Goal: Task Accomplishment & Management: Complete application form

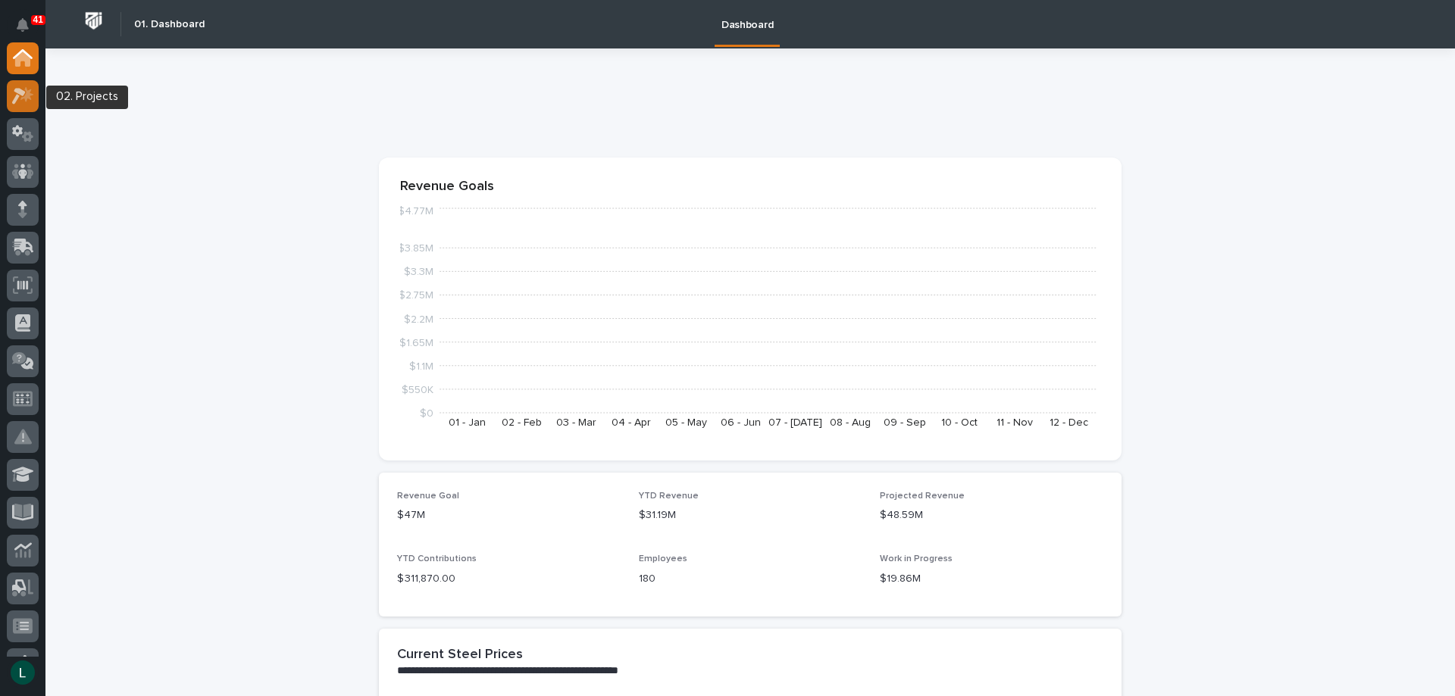
click at [26, 92] on icon at bounding box center [23, 95] width 22 height 17
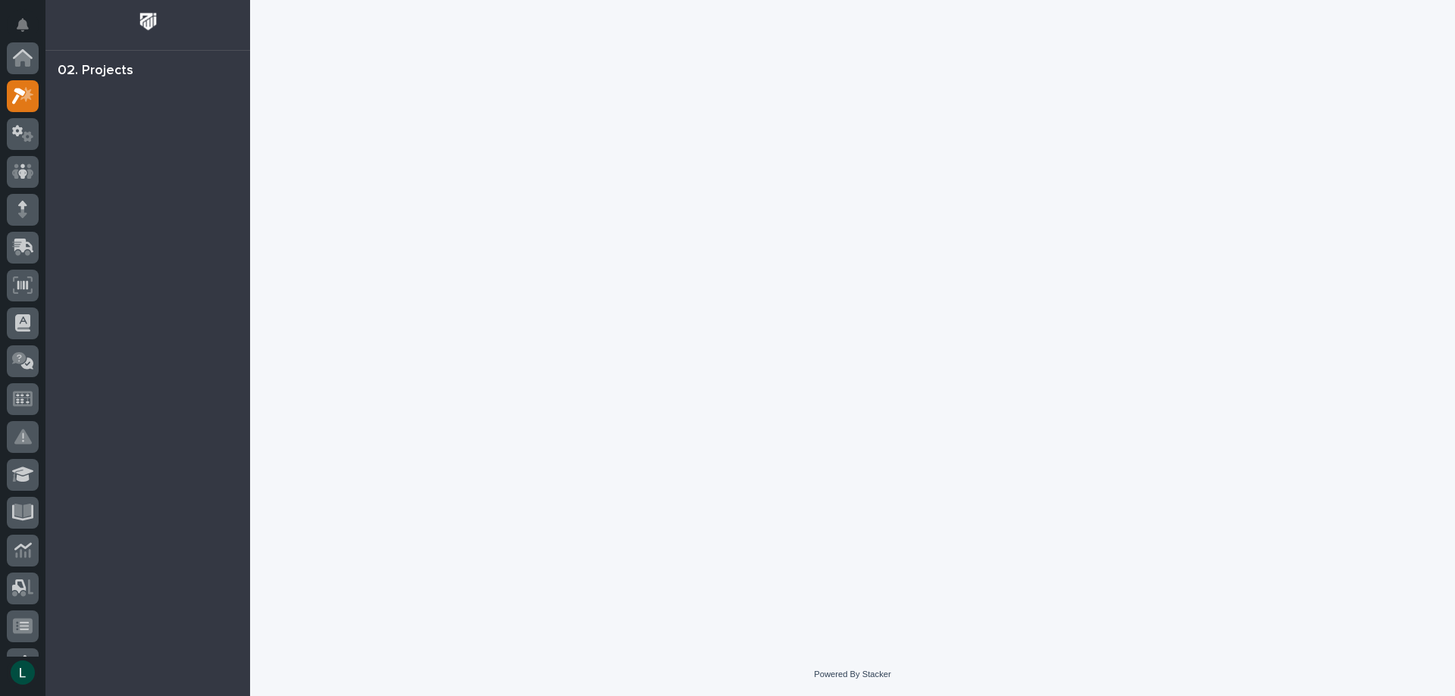
scroll to position [38, 0]
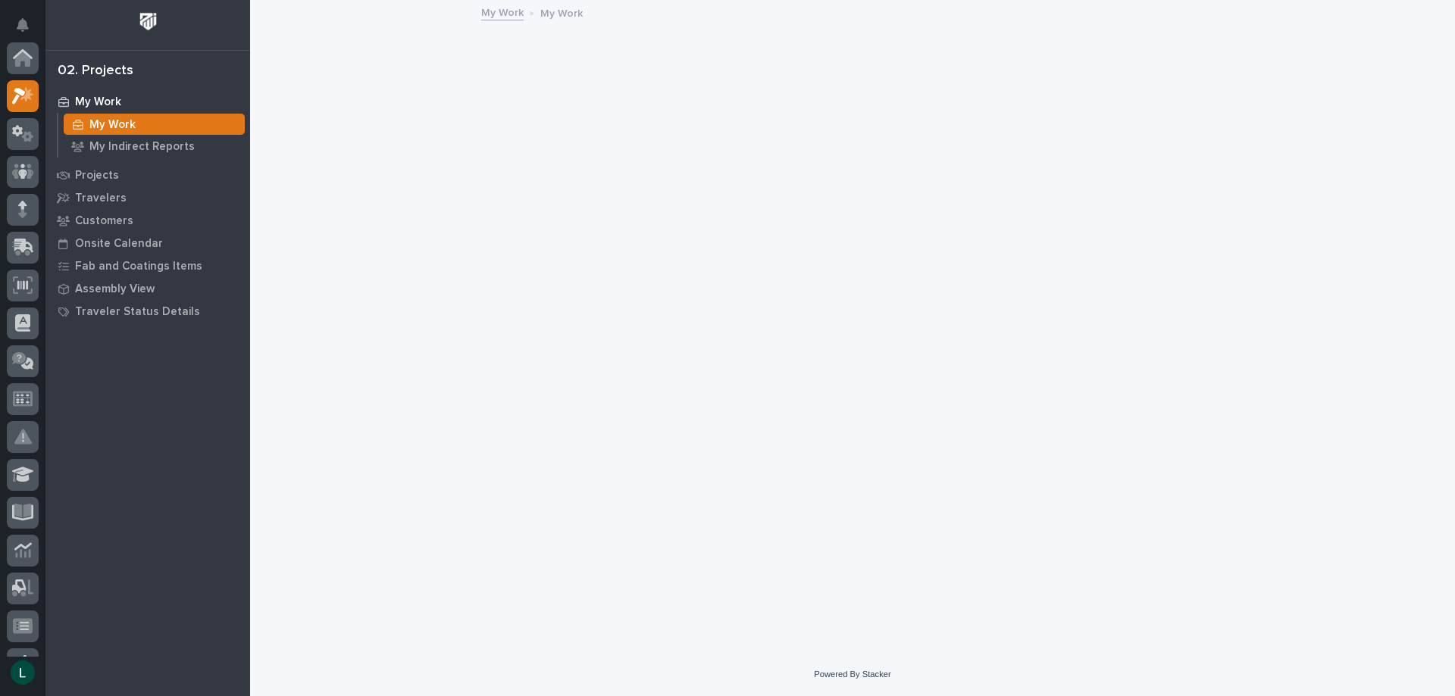
scroll to position [38, 0]
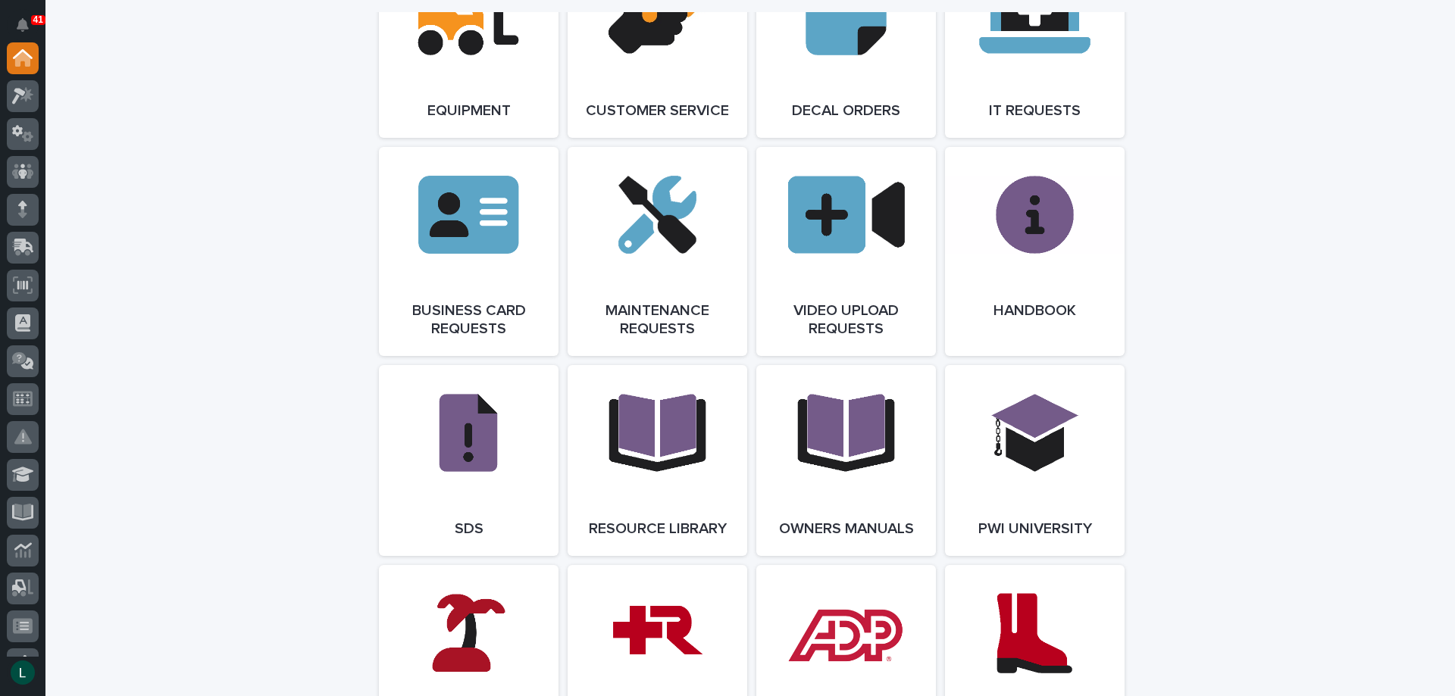
scroll to position [2576, 0]
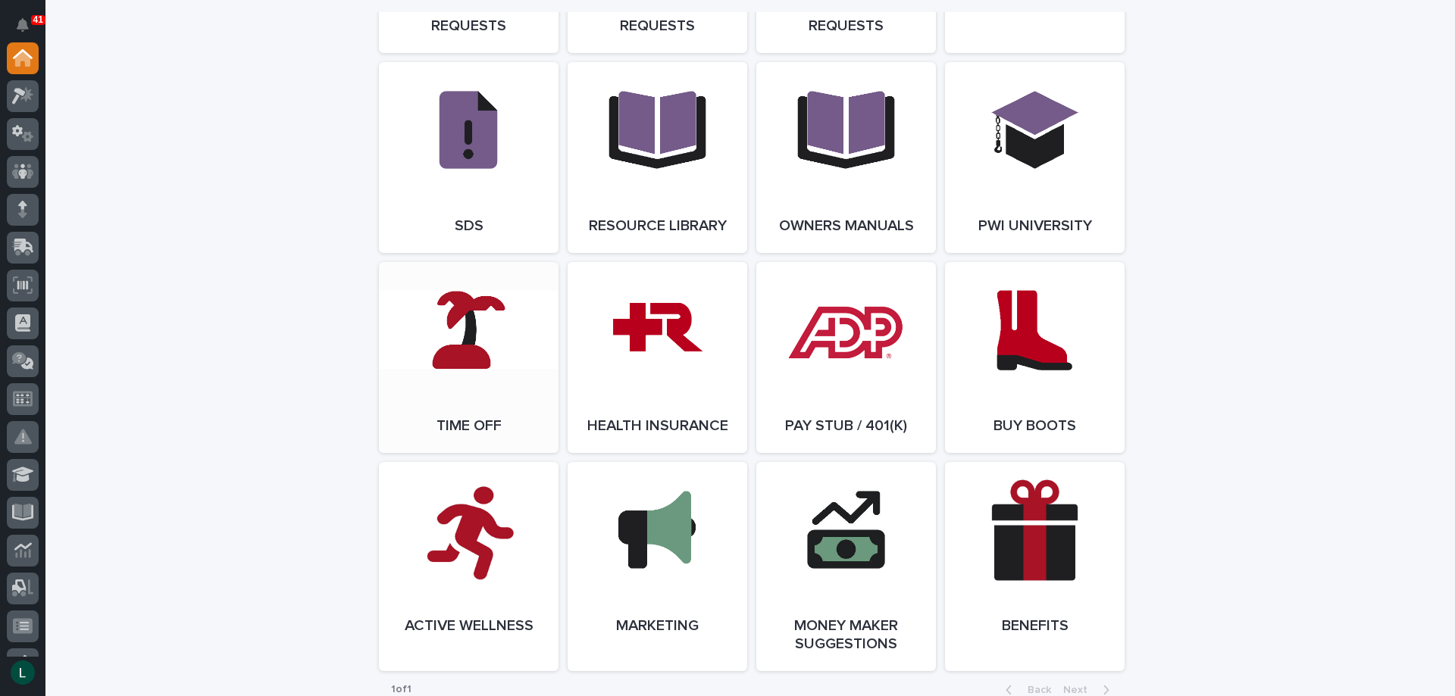
click at [461, 377] on link "Open Link" at bounding box center [469, 357] width 180 height 191
click at [17, 172] on icon at bounding box center [23, 171] width 22 height 17
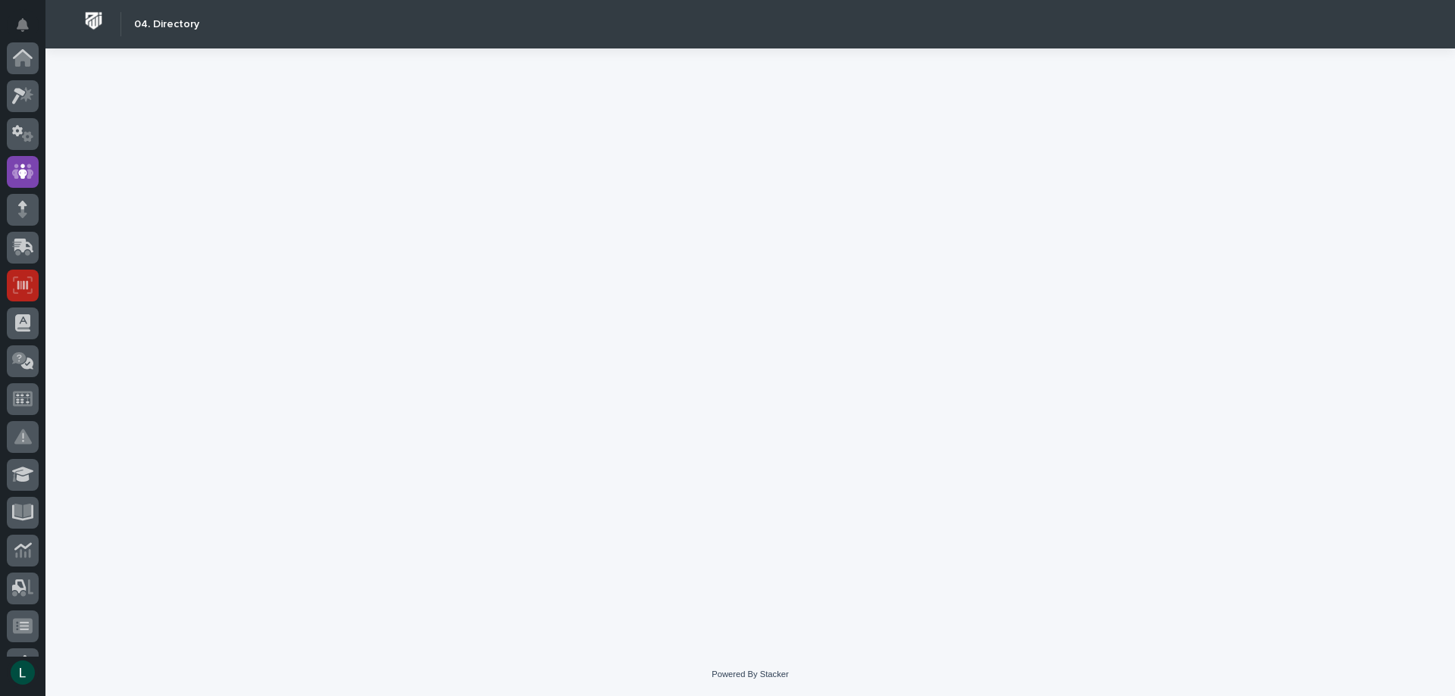
scroll to position [114, 0]
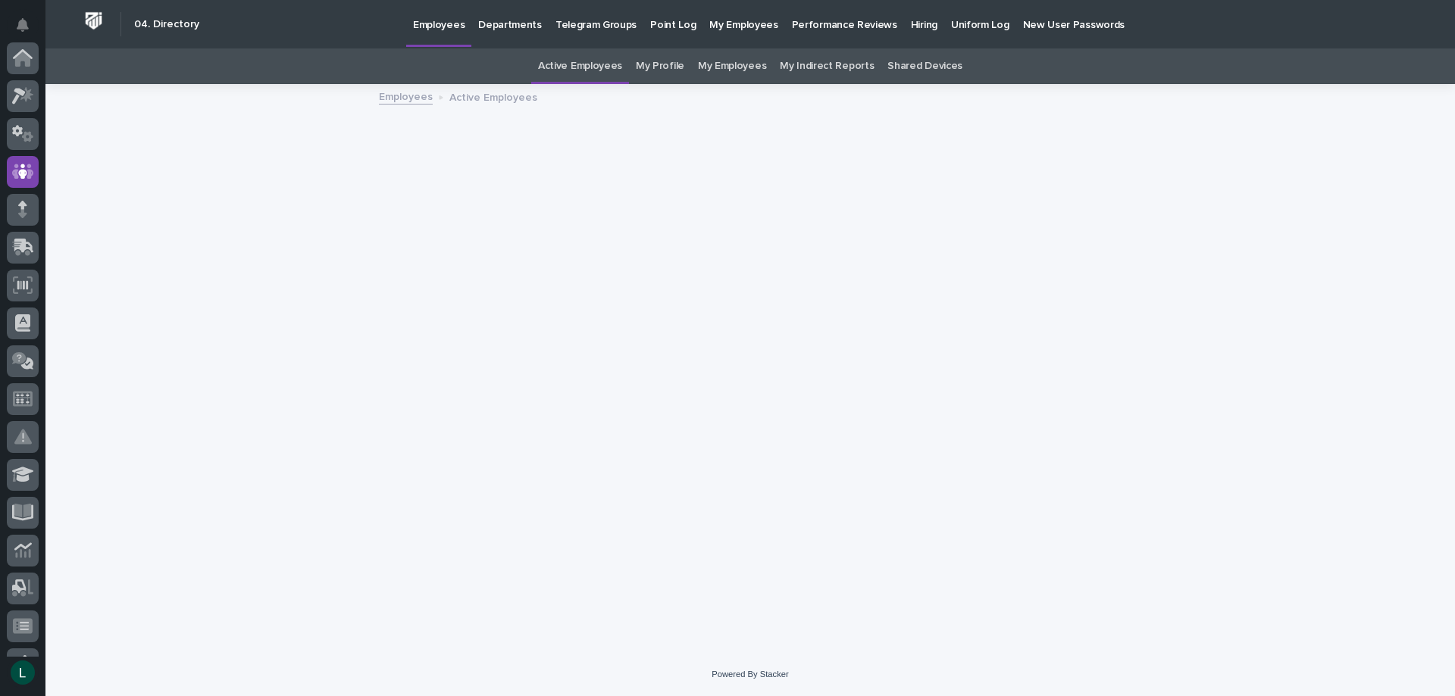
scroll to position [114, 0]
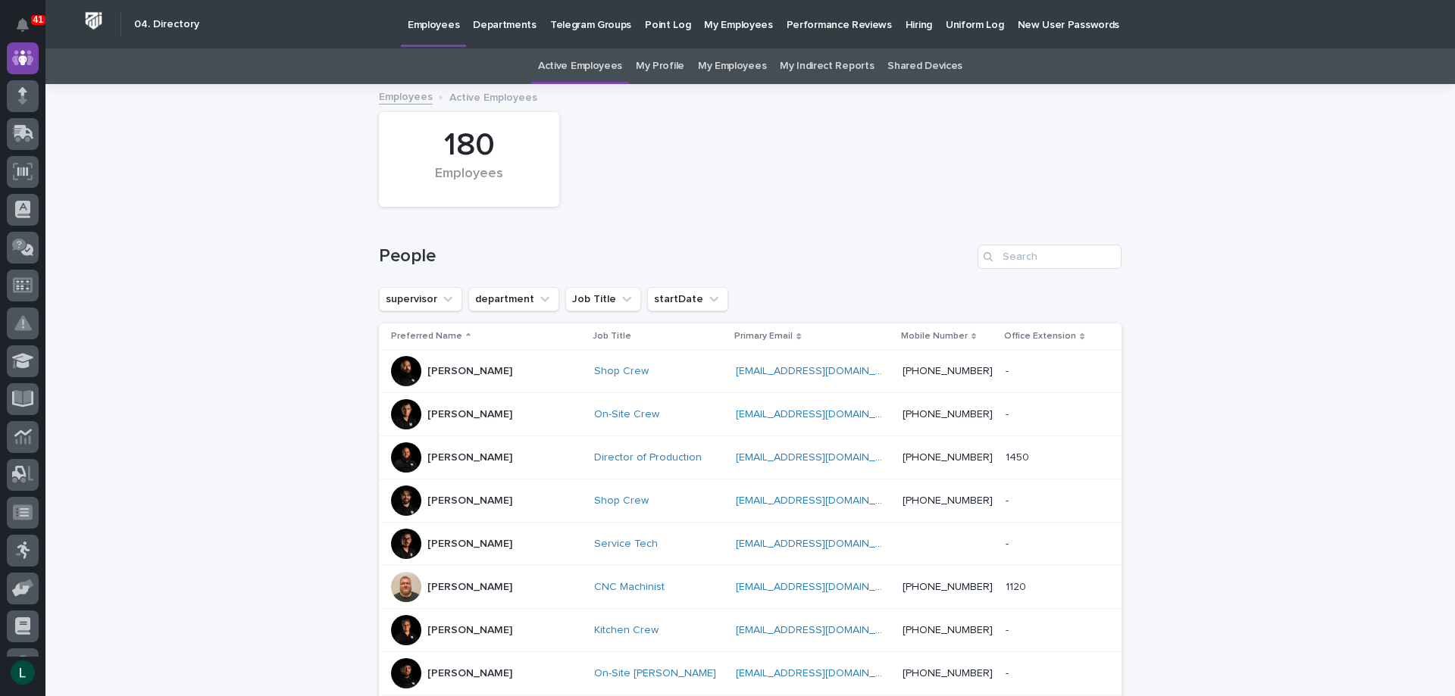
click at [717, 65] on link "My Employees" at bounding box center [732, 66] width 68 height 36
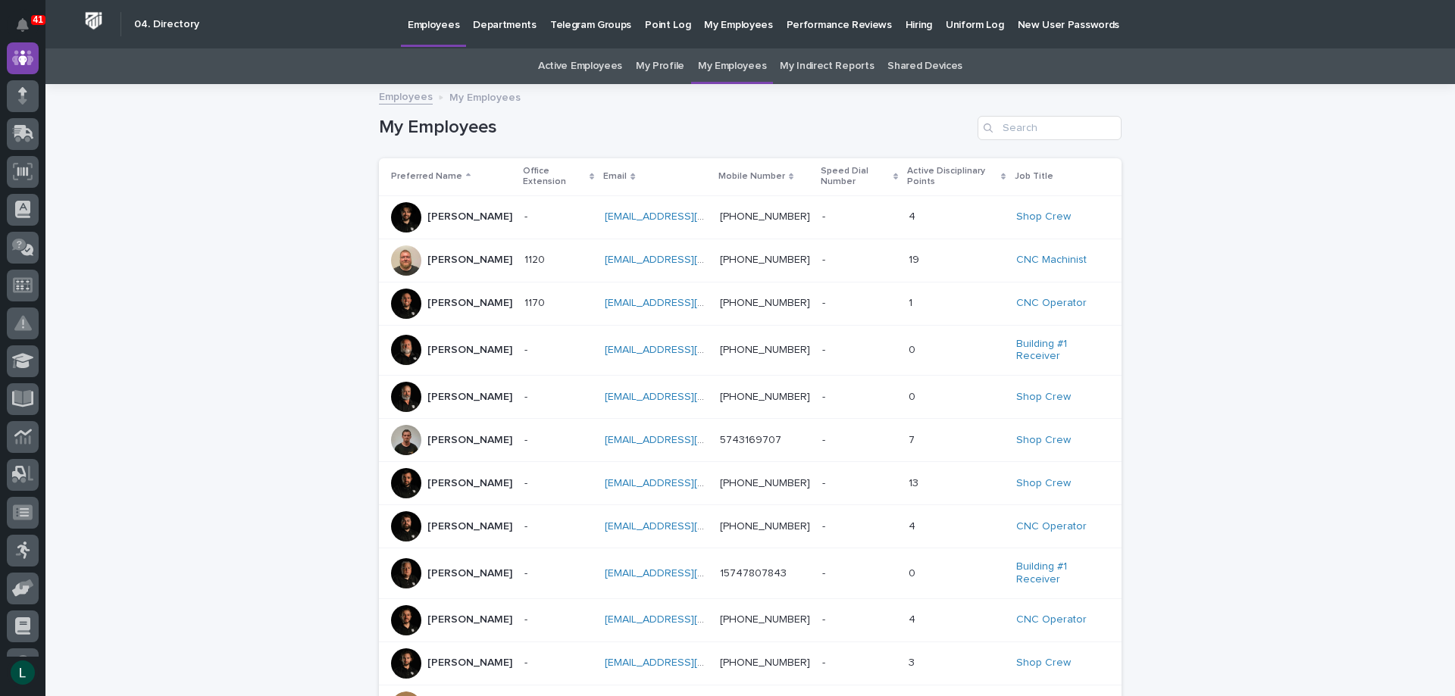
click at [478, 259] on p "Andy Johnston" at bounding box center [469, 260] width 85 height 13
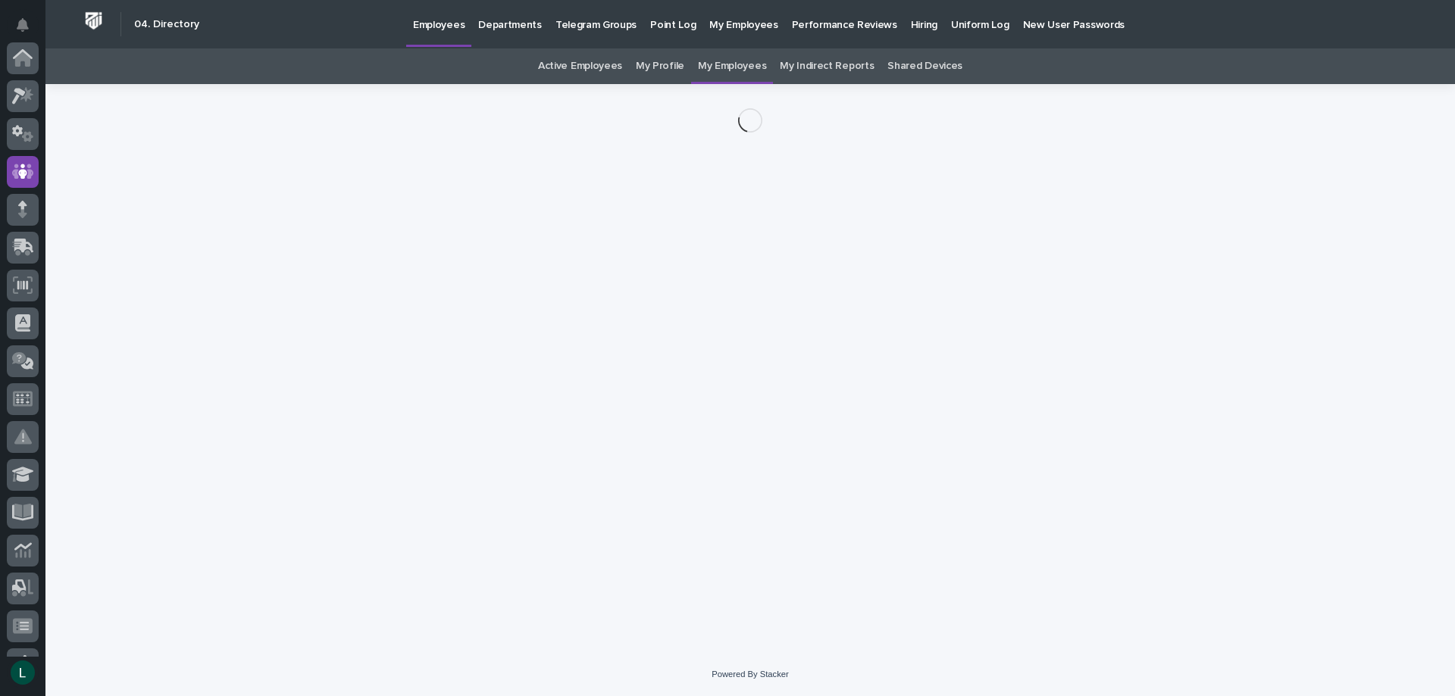
scroll to position [114, 0]
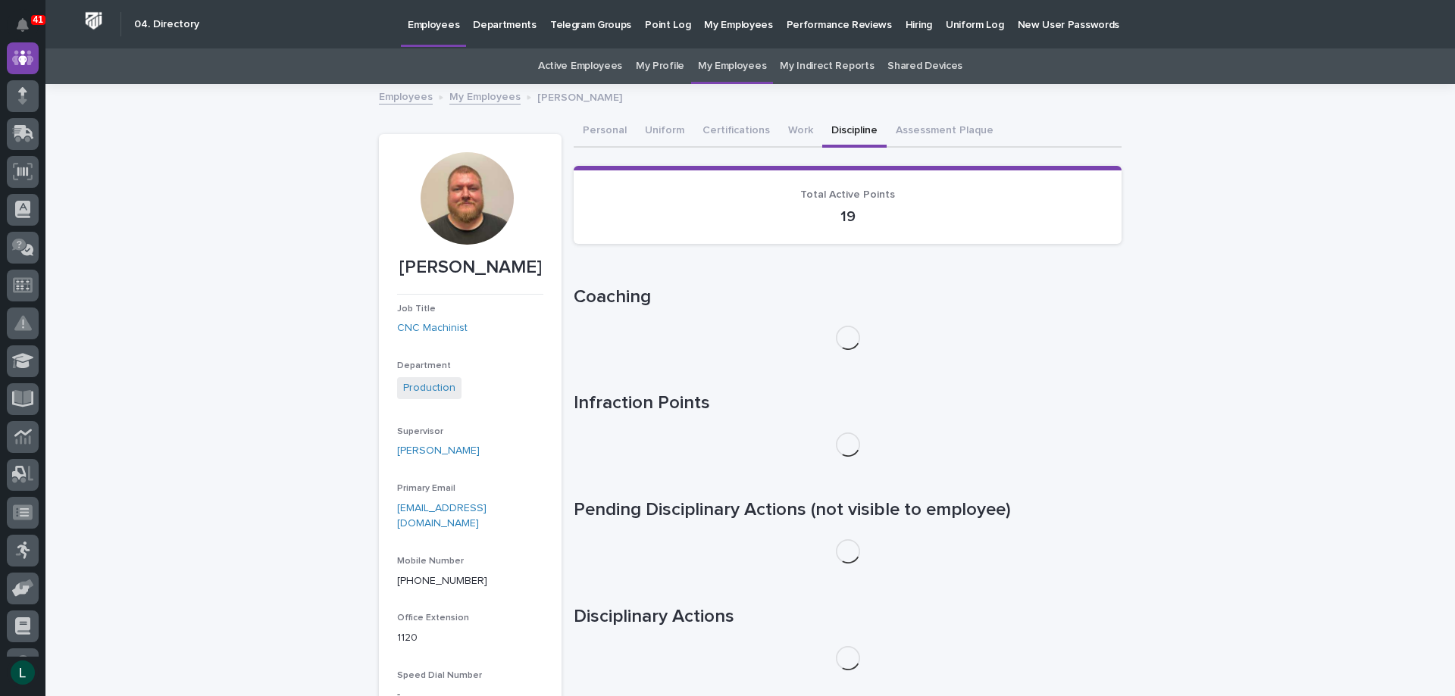
click at [831, 125] on button "Discipline" at bounding box center [854, 132] width 64 height 32
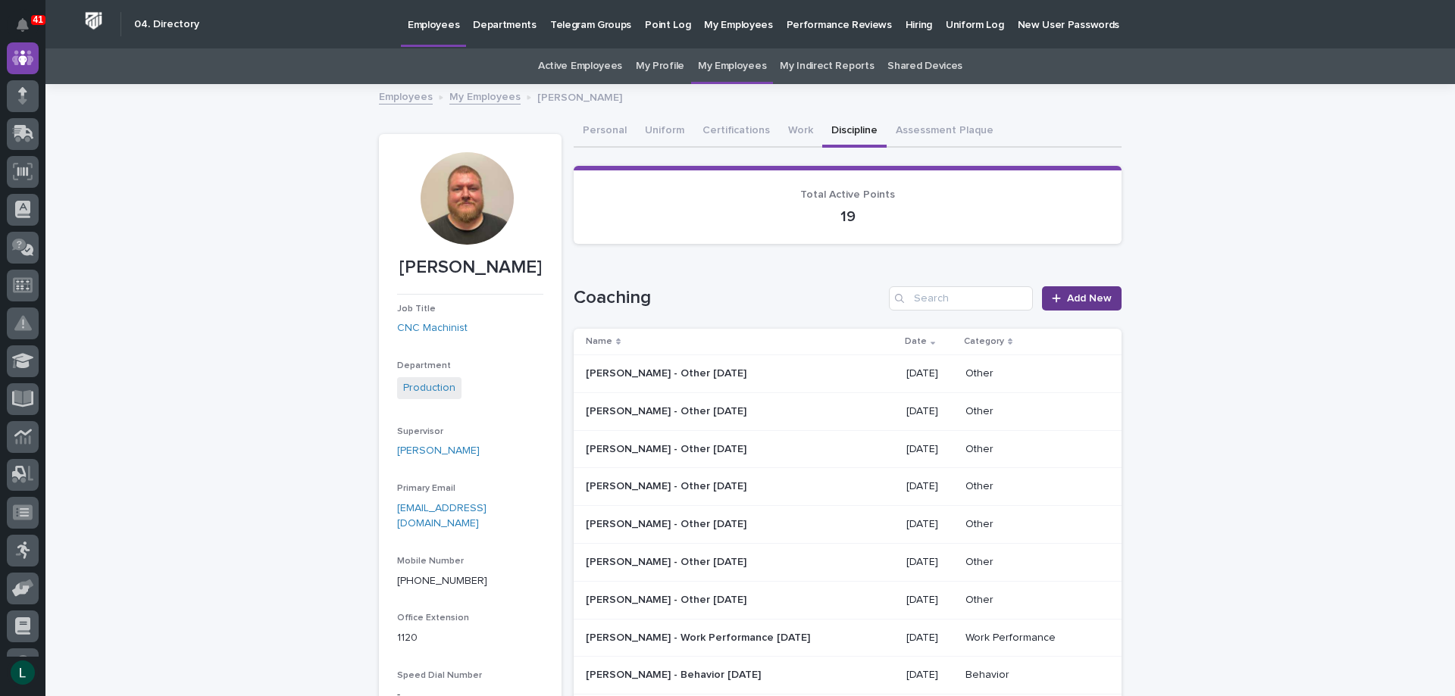
click at [1077, 298] on span "Add New" at bounding box center [1089, 298] width 45 height 11
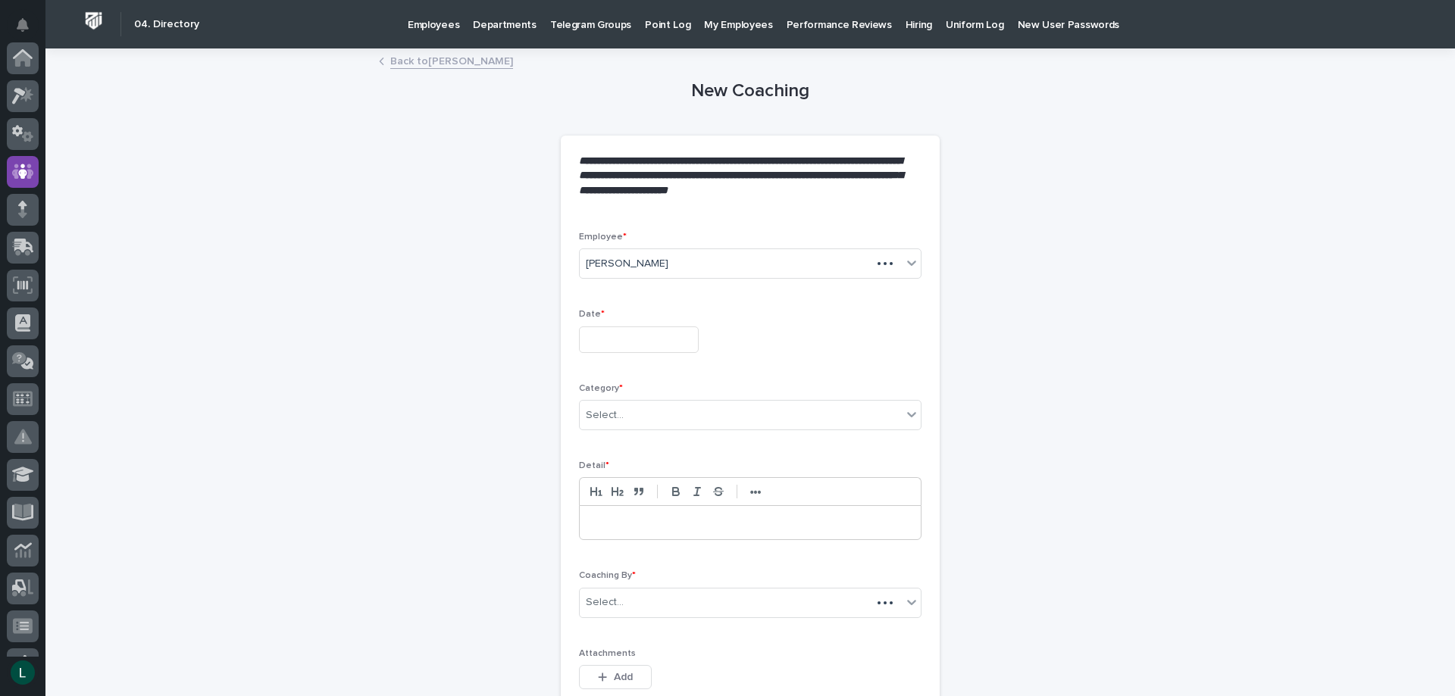
scroll to position [114, 0]
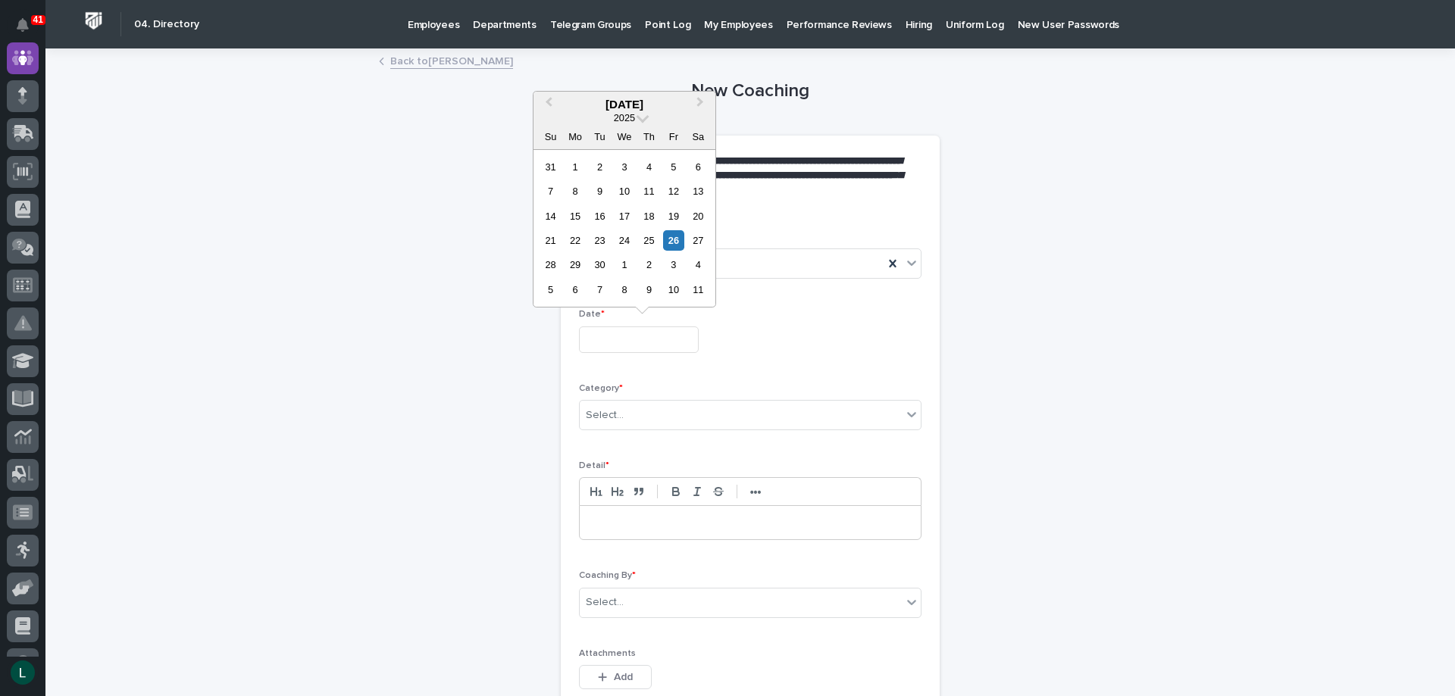
click at [623, 341] on input "text" at bounding box center [639, 340] width 120 height 27
click at [645, 238] on div "25" at bounding box center [649, 240] width 20 height 20
type input "**********"
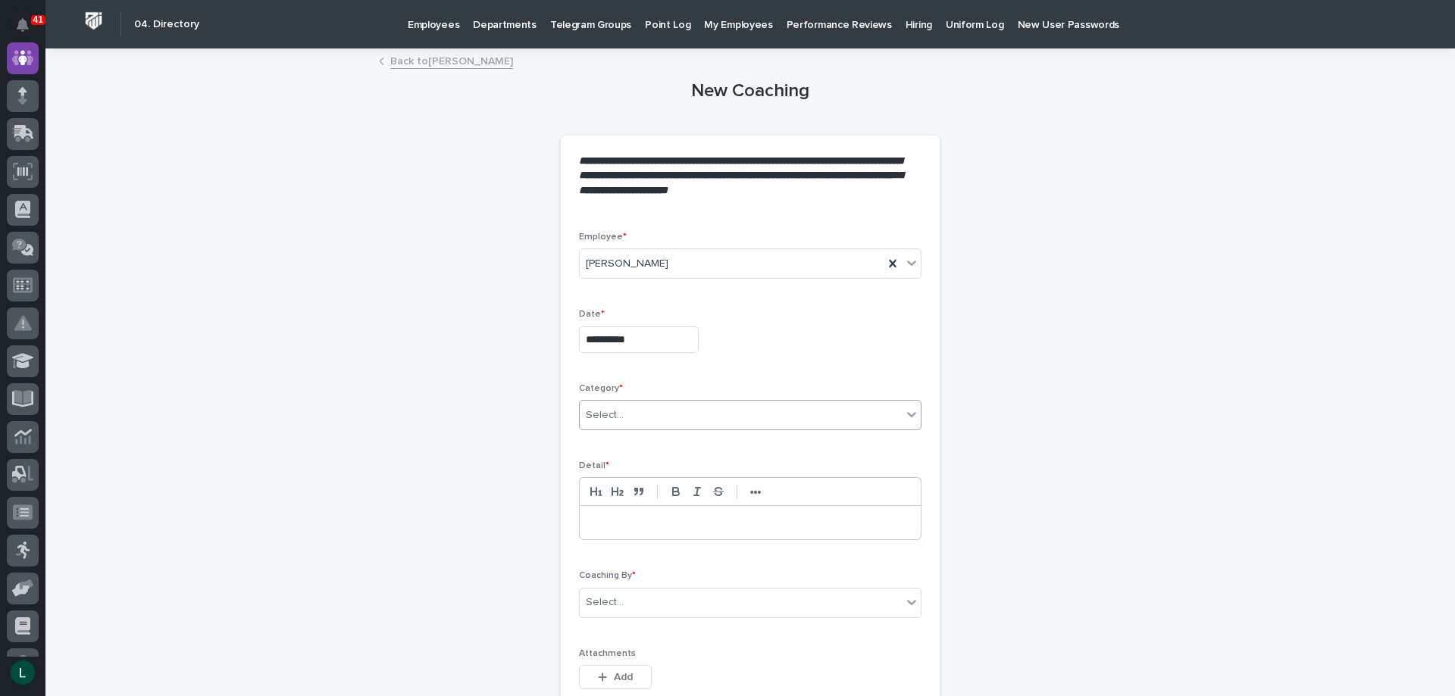
click at [694, 403] on div "Select..." at bounding box center [741, 415] width 322 height 25
click at [705, 519] on div "Other" at bounding box center [744, 524] width 341 height 27
click at [705, 519] on p at bounding box center [750, 522] width 318 height 15
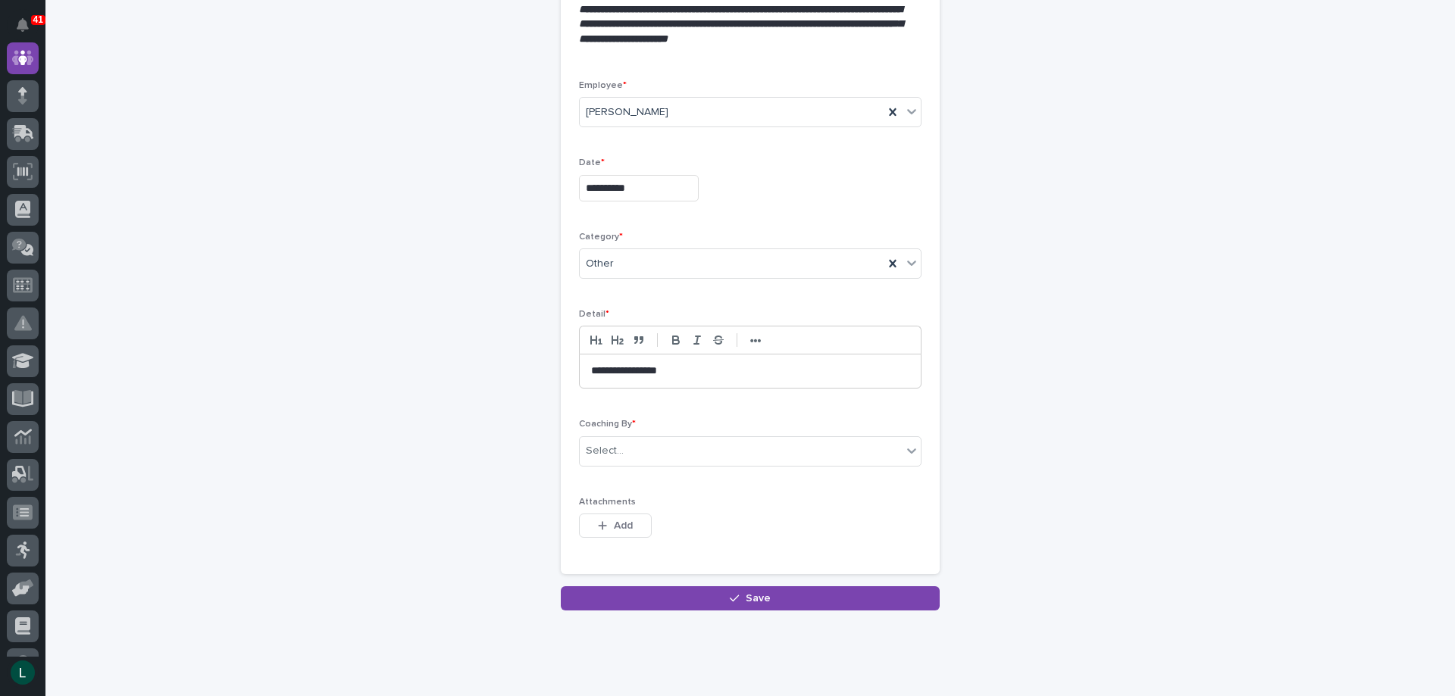
click at [676, 434] on div "Coaching By * Select..." at bounding box center [750, 448] width 342 height 59
click at [667, 447] on div "Select..." at bounding box center [741, 451] width 322 height 25
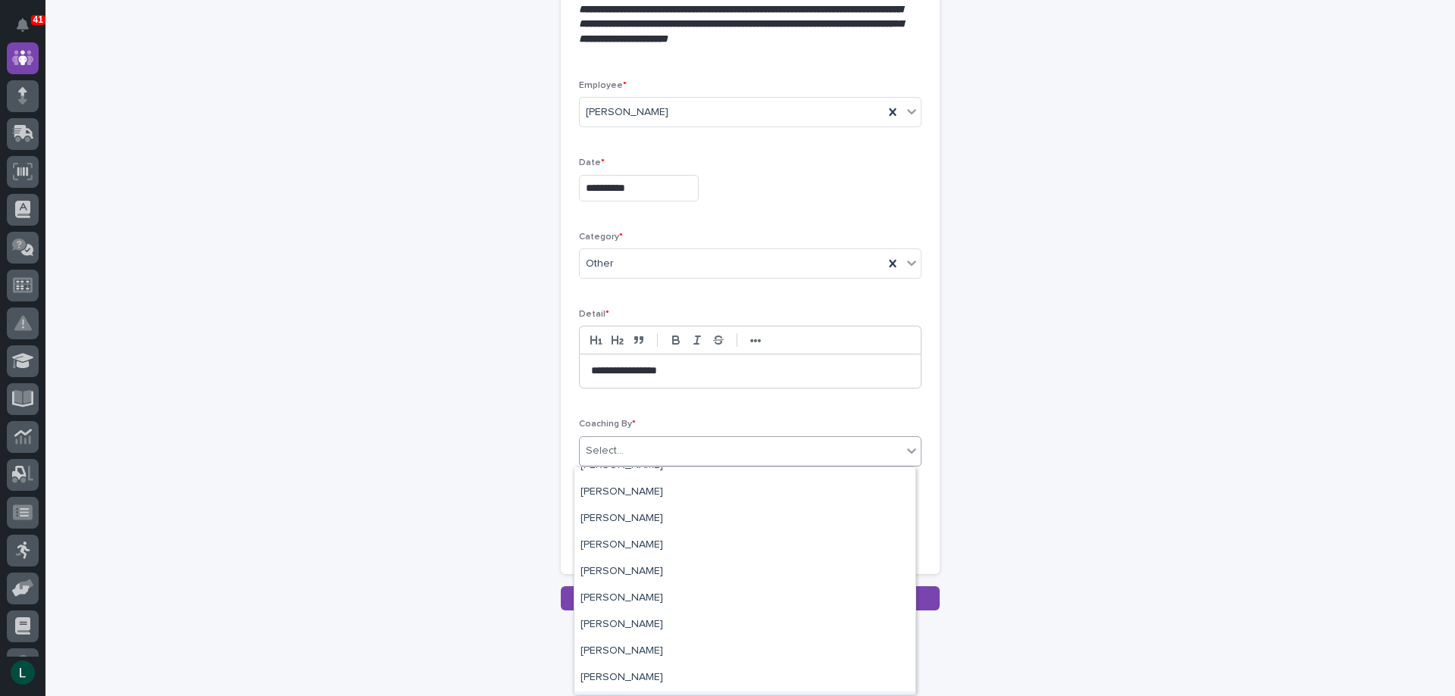
scroll to position [4546, 0]
click at [645, 545] on div "[PERSON_NAME]" at bounding box center [744, 549] width 341 height 27
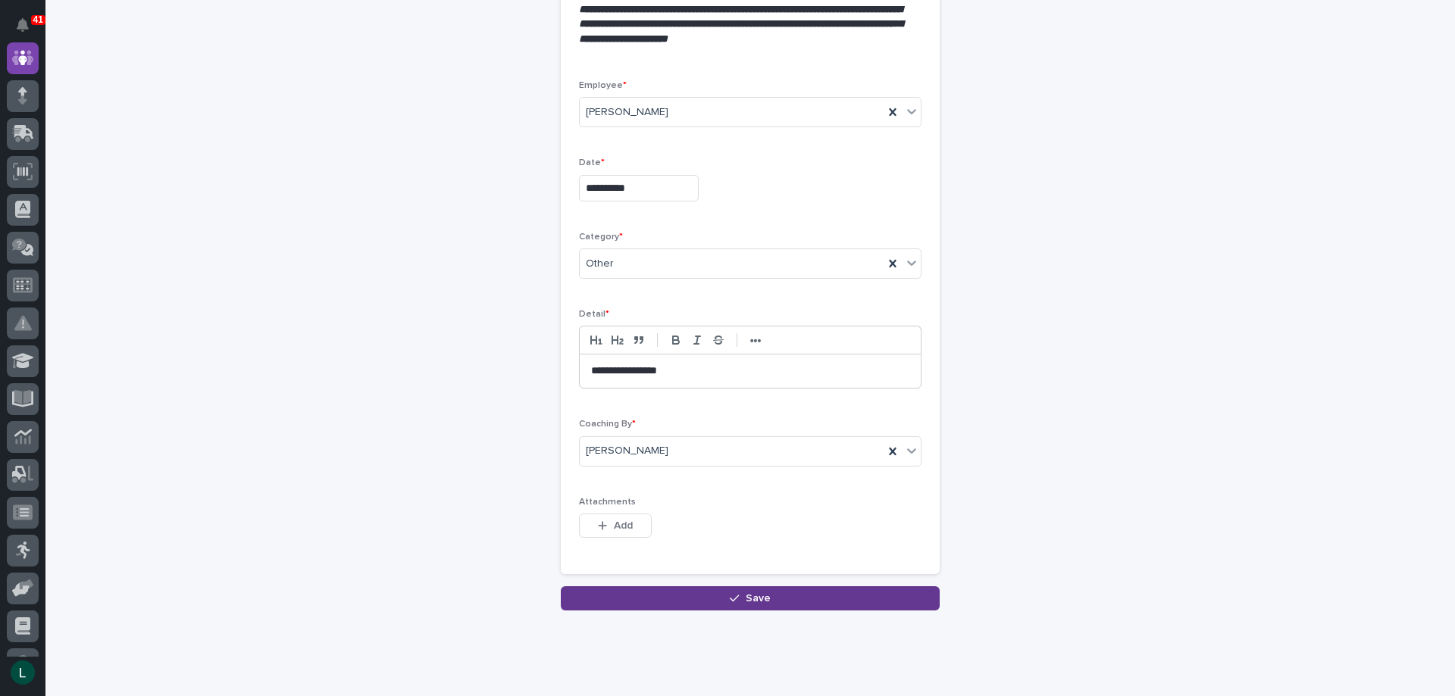
click at [736, 596] on div "button" at bounding box center [737, 598] width 15 height 11
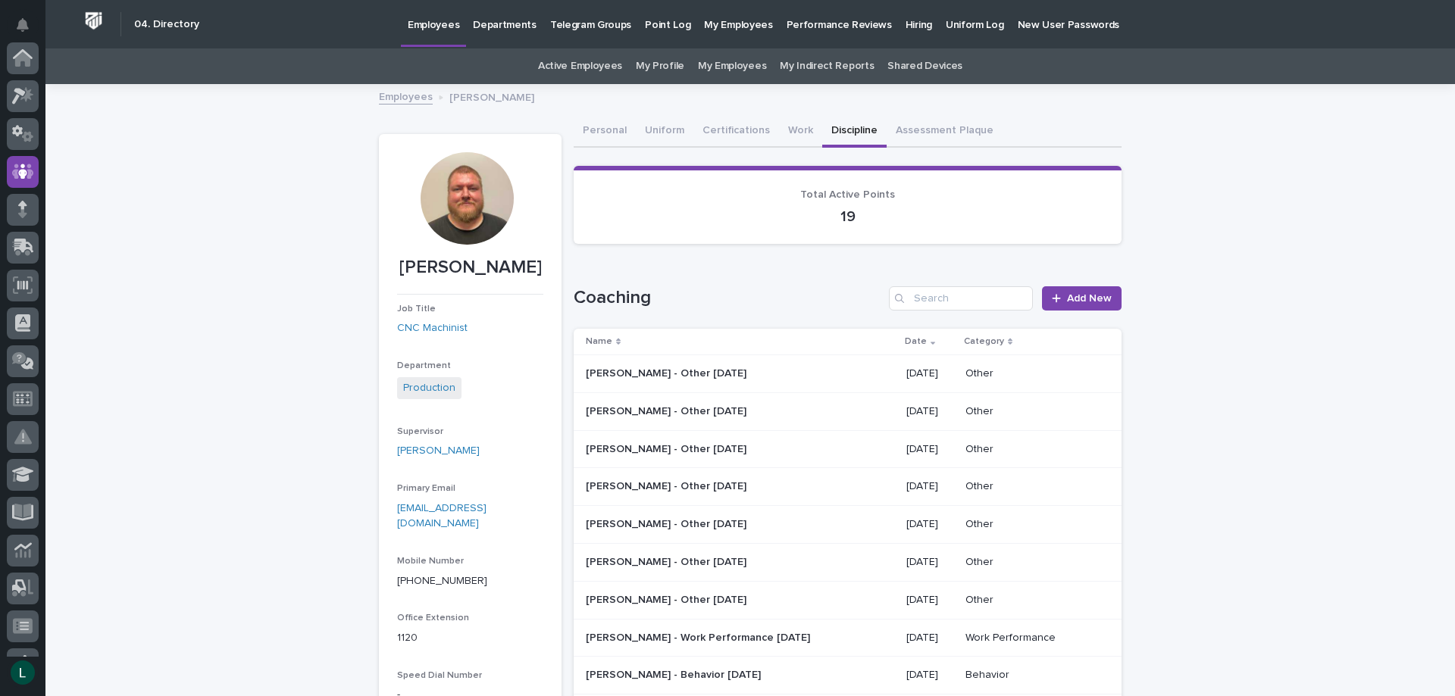
scroll to position [114, 0]
click at [717, 62] on link "My Employees" at bounding box center [732, 66] width 68 height 36
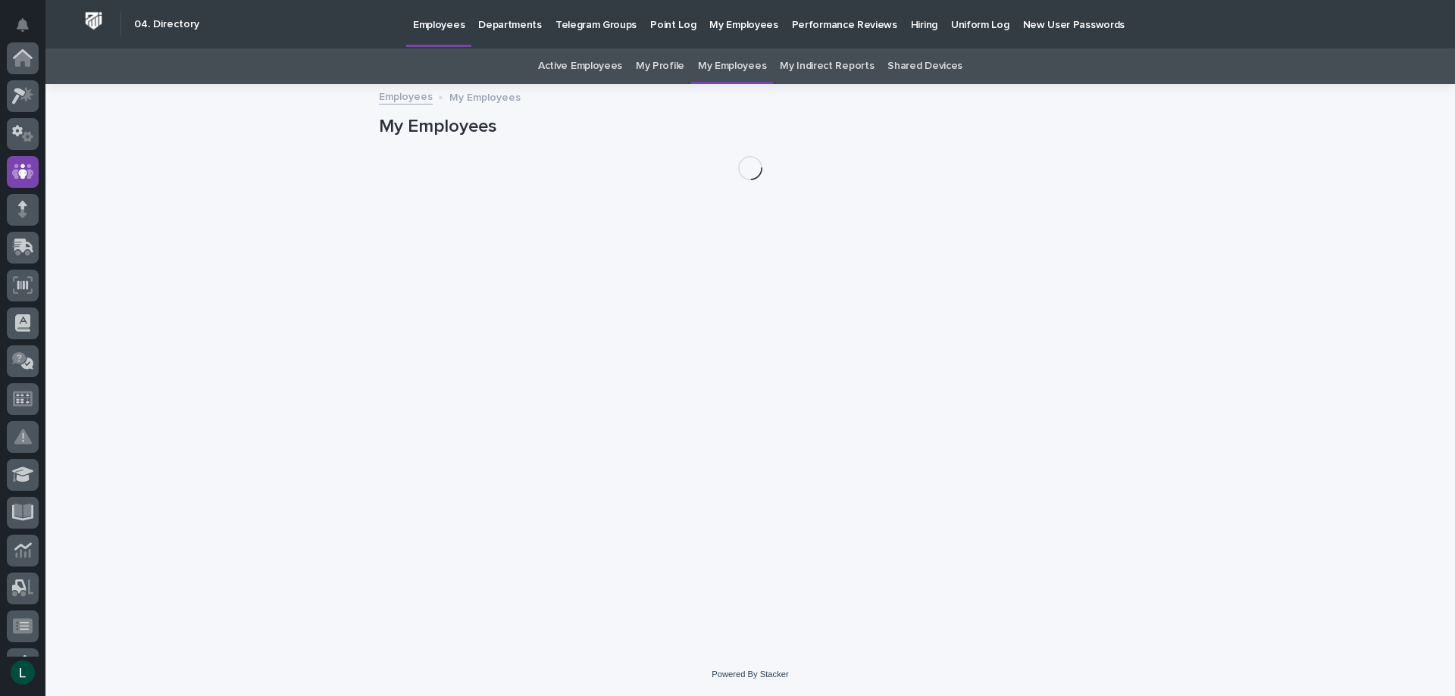
scroll to position [114, 0]
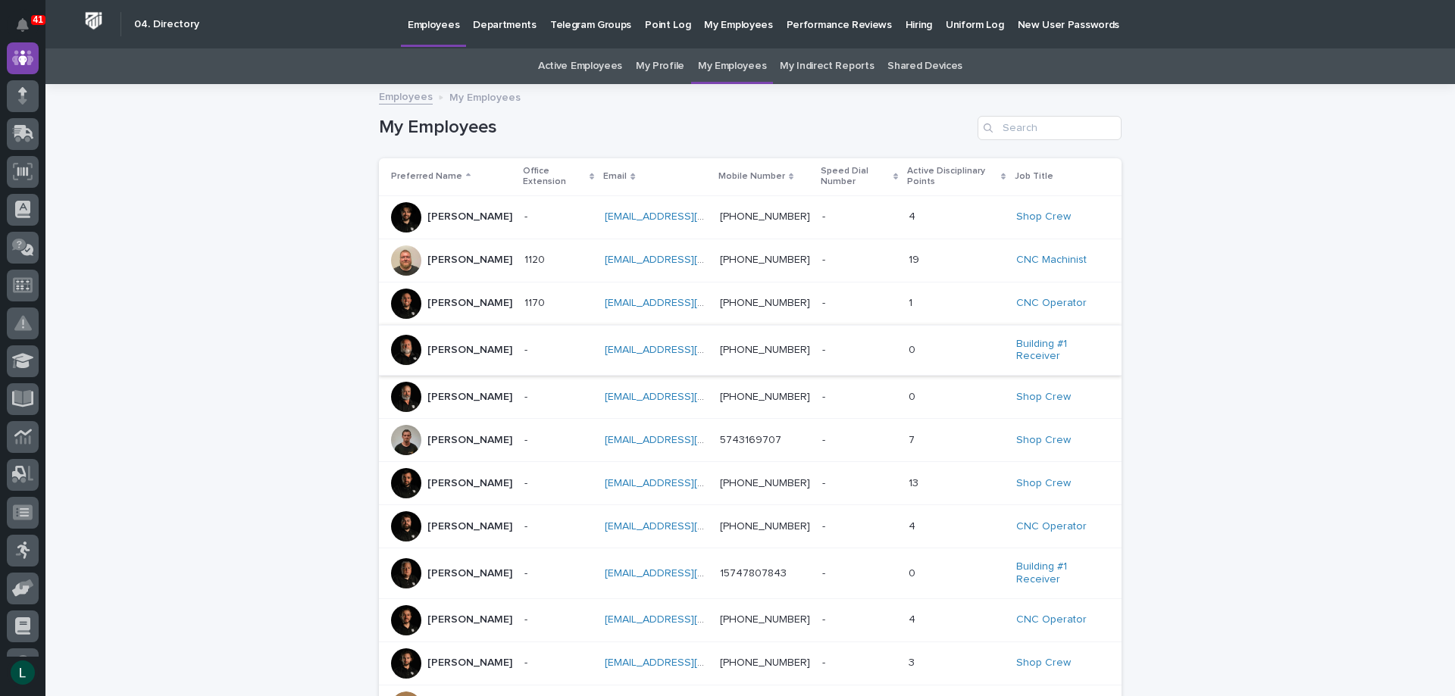
click at [611, 348] on link "jamminsalsa@gmail.com" at bounding box center [690, 350] width 171 height 11
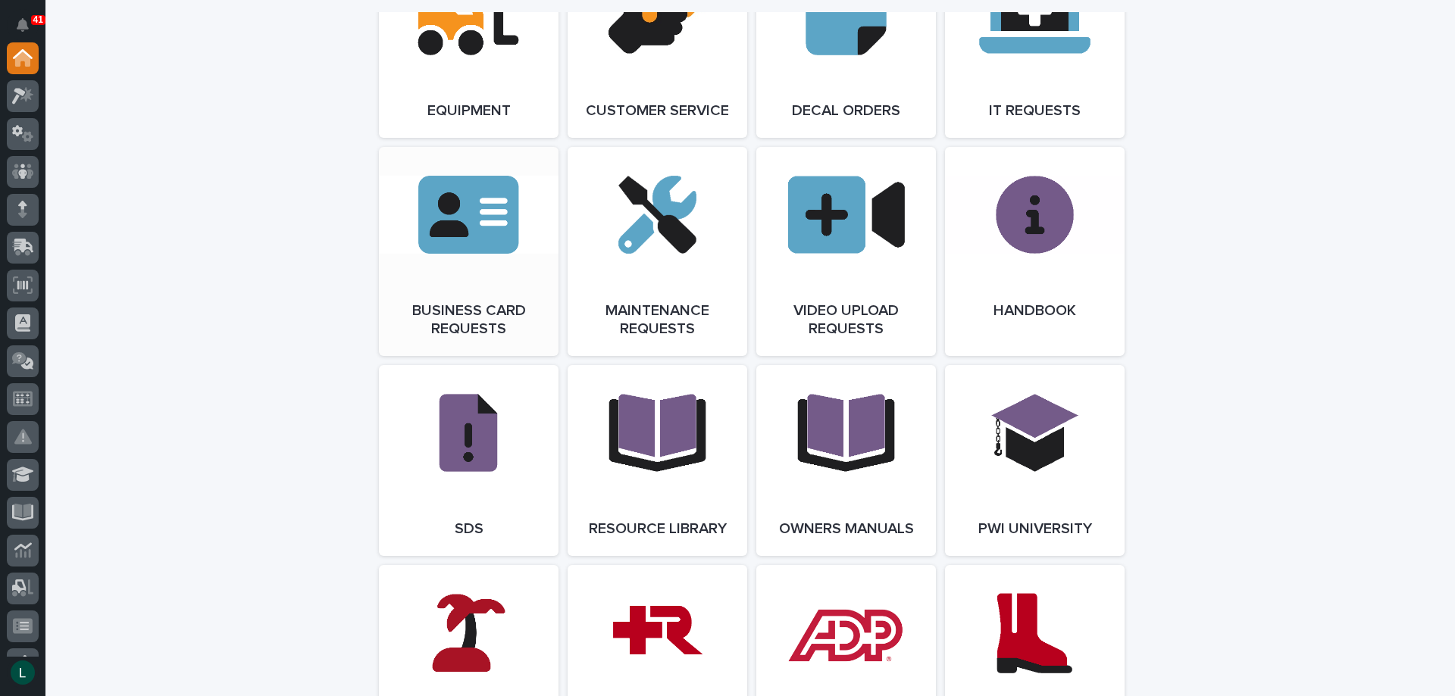
scroll to position [2424, 0]
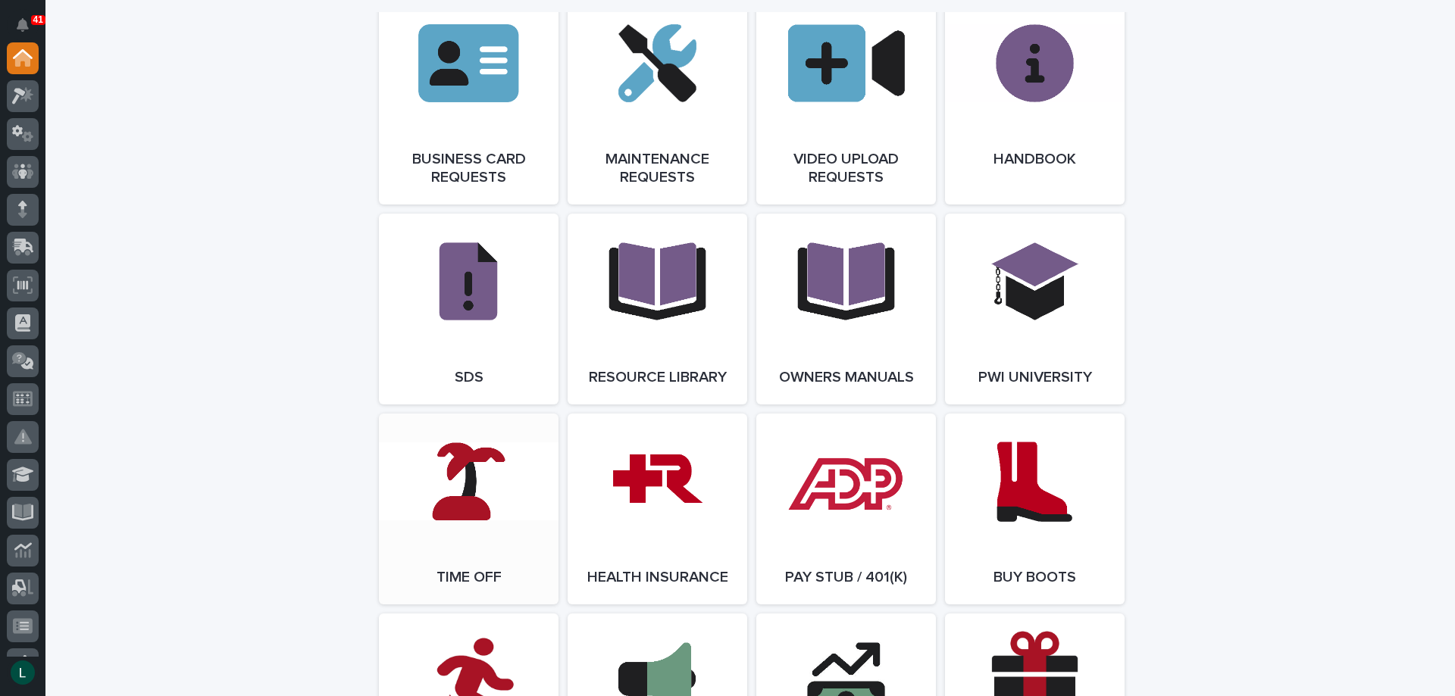
click at [472, 511] on link "Open Link" at bounding box center [469, 509] width 180 height 191
click at [24, 167] on icon at bounding box center [23, 171] width 22 height 17
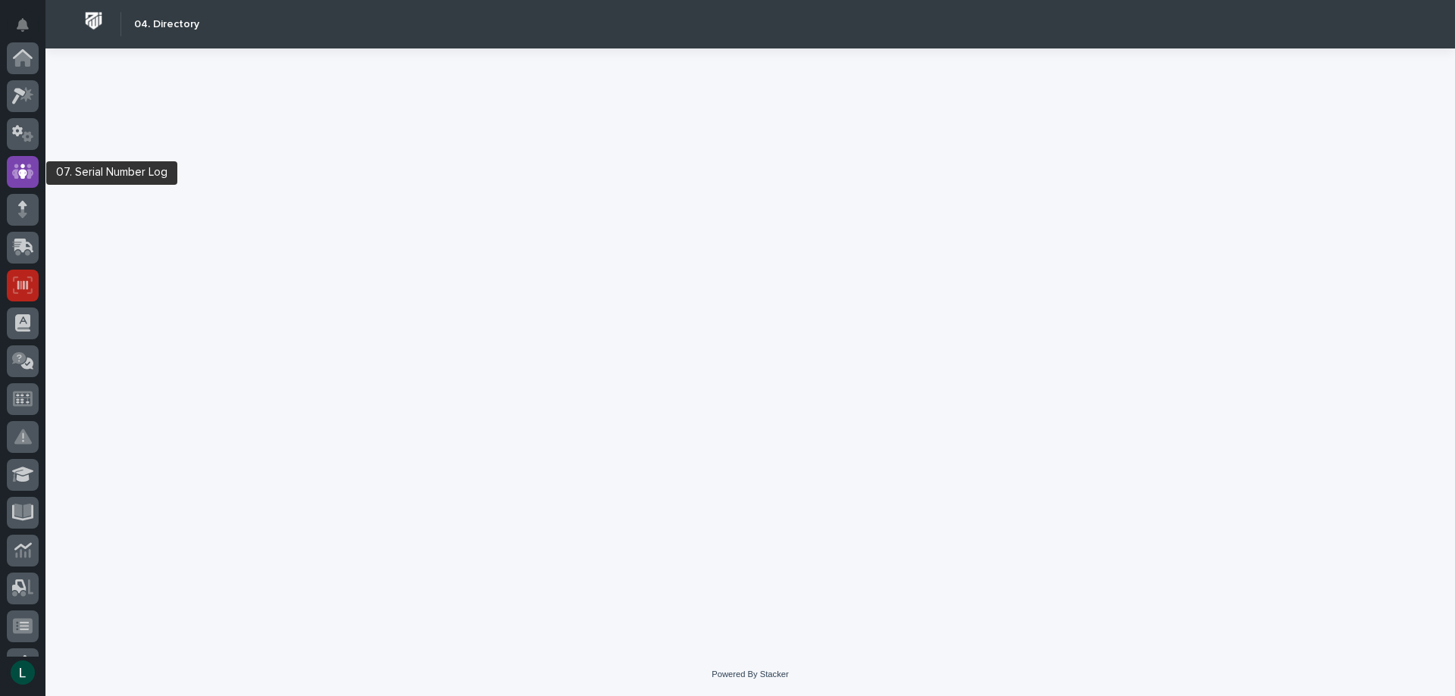
scroll to position [114, 0]
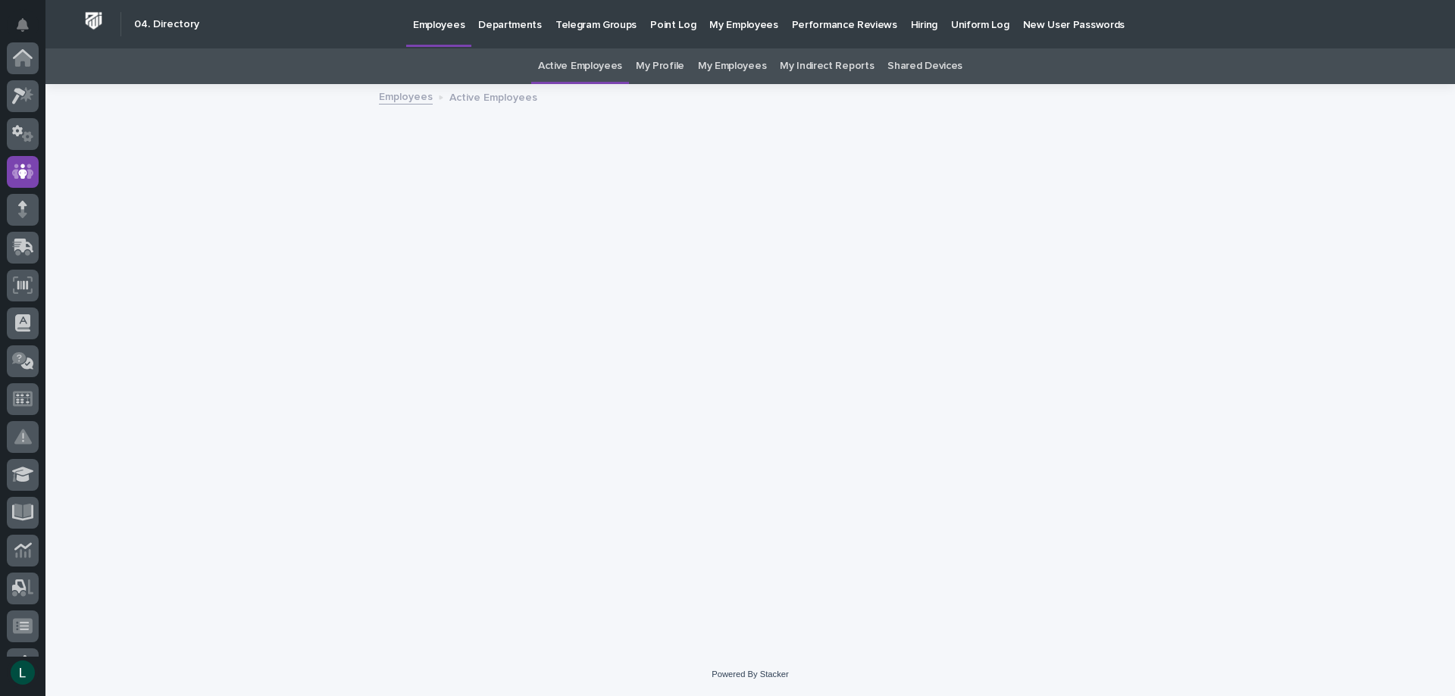
scroll to position [114, 0]
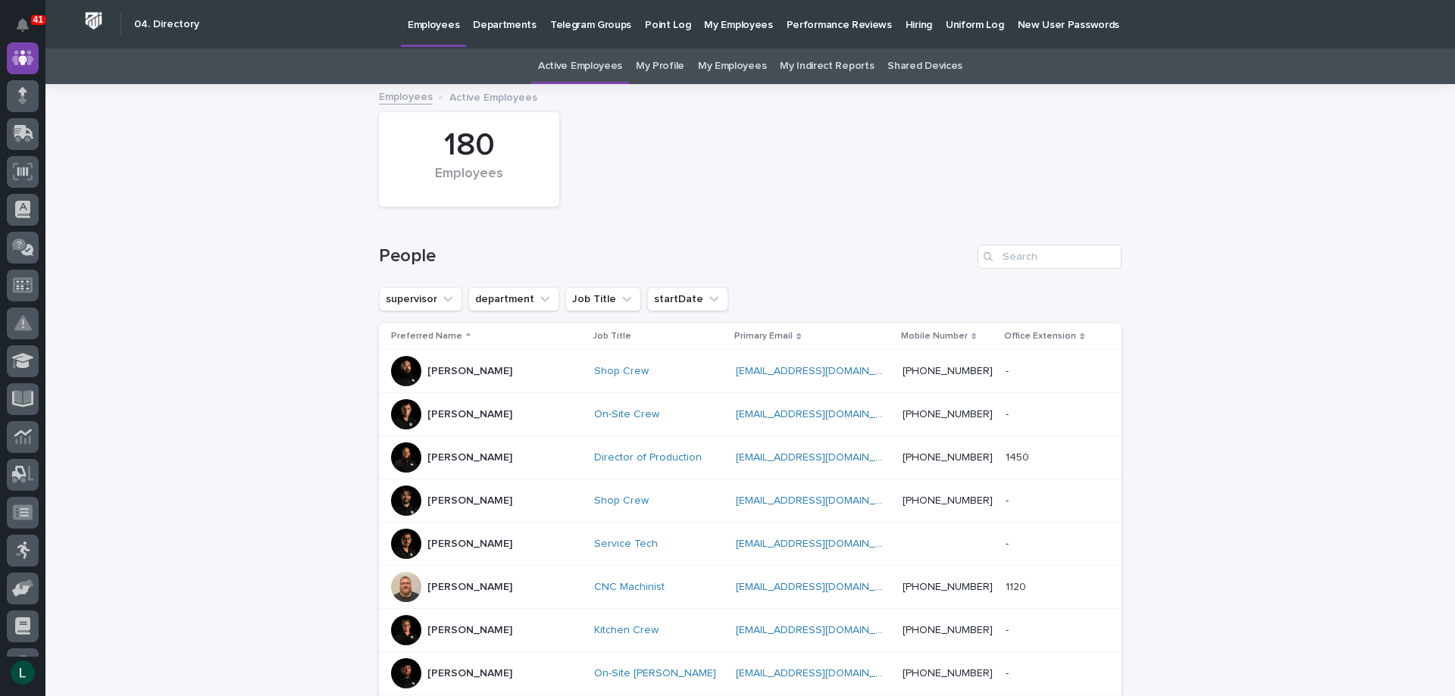
click at [727, 64] on link "My Employees" at bounding box center [732, 66] width 68 height 36
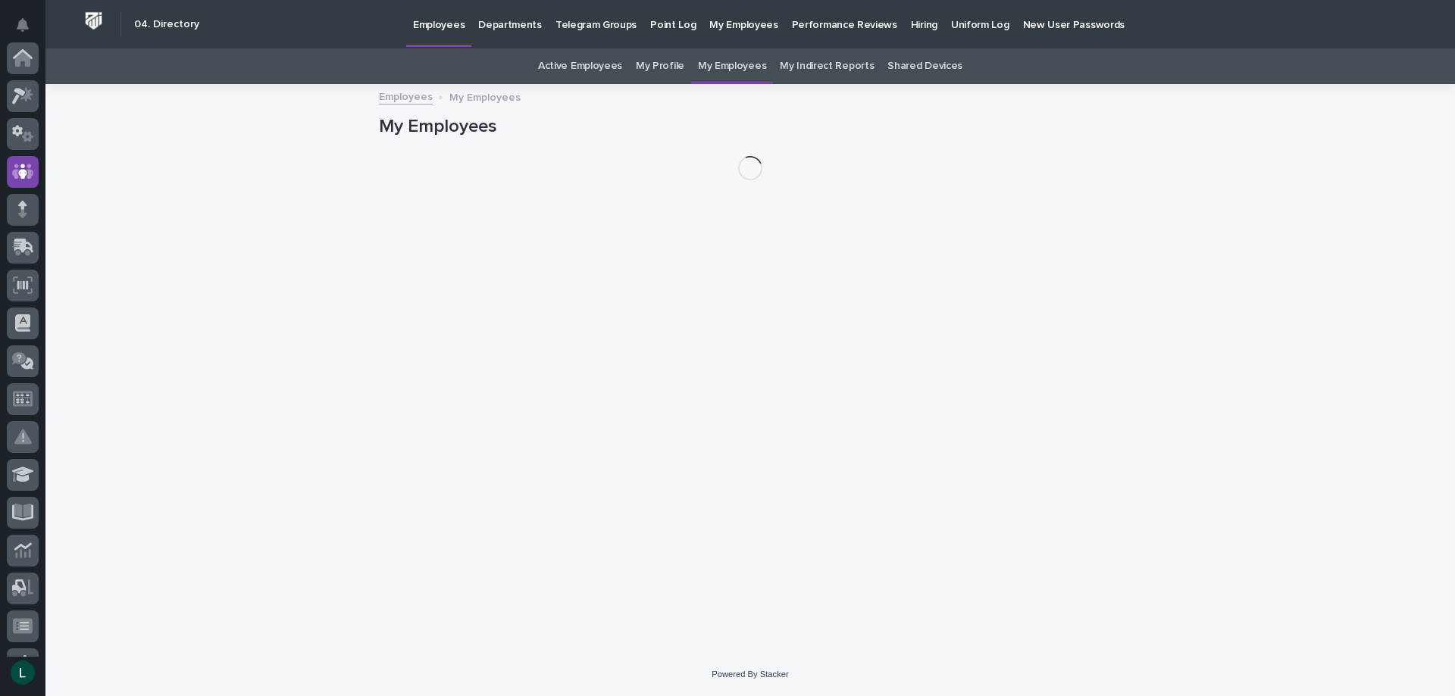
scroll to position [114, 0]
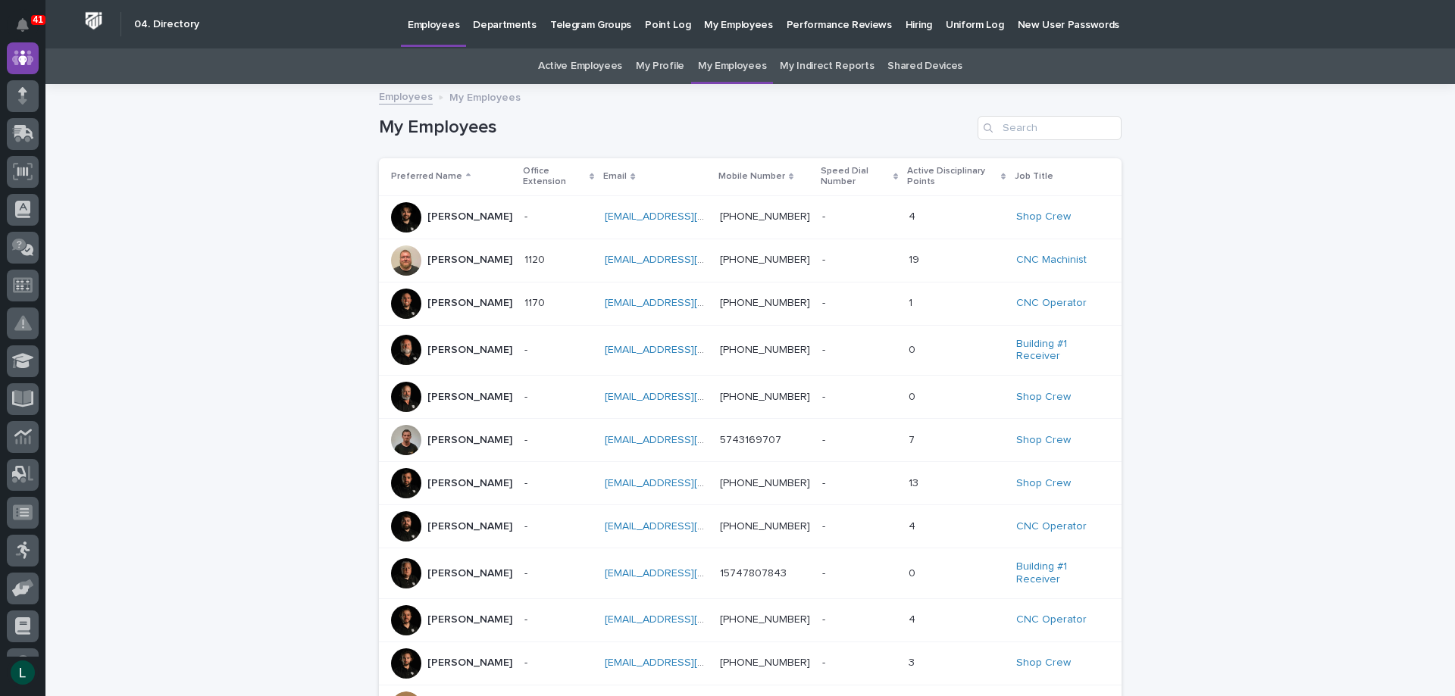
click at [420, 346] on div "Bubba Bontrager" at bounding box center [451, 350] width 121 height 30
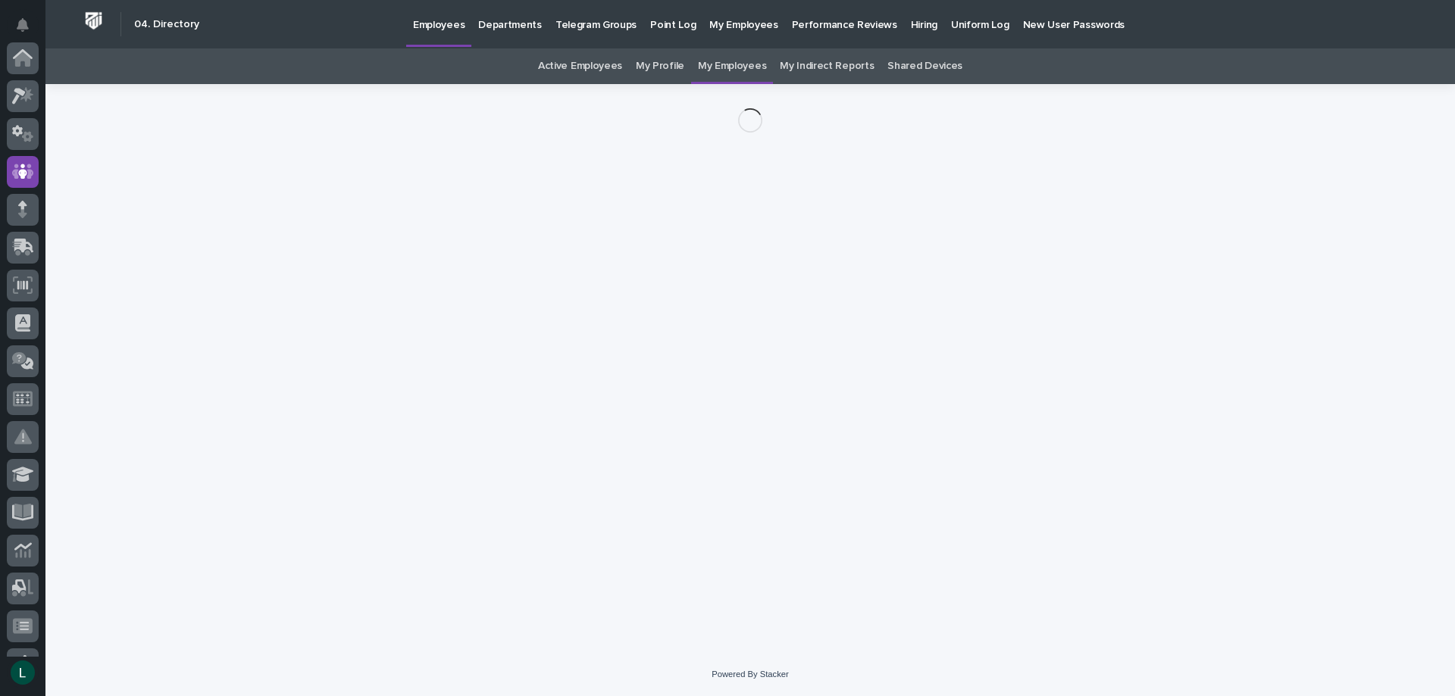
scroll to position [114, 0]
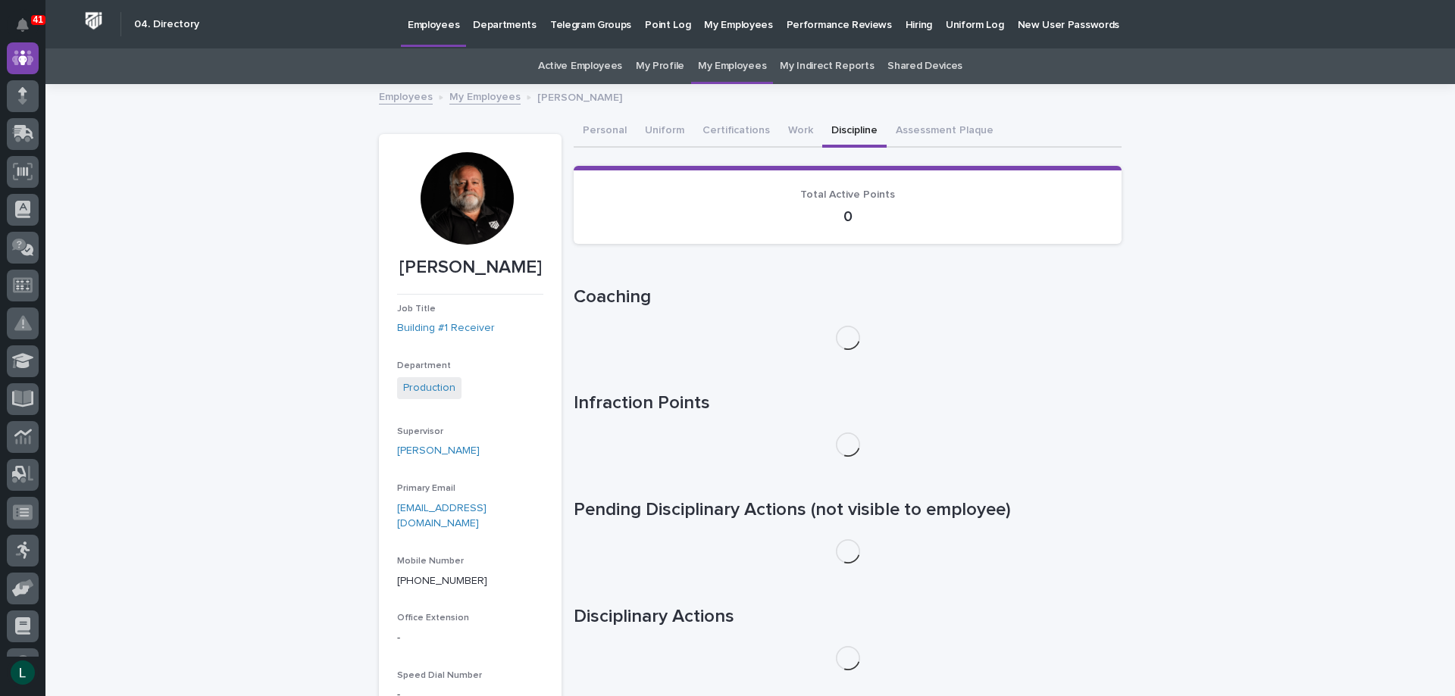
click at [836, 127] on button "Discipline" at bounding box center [854, 132] width 64 height 32
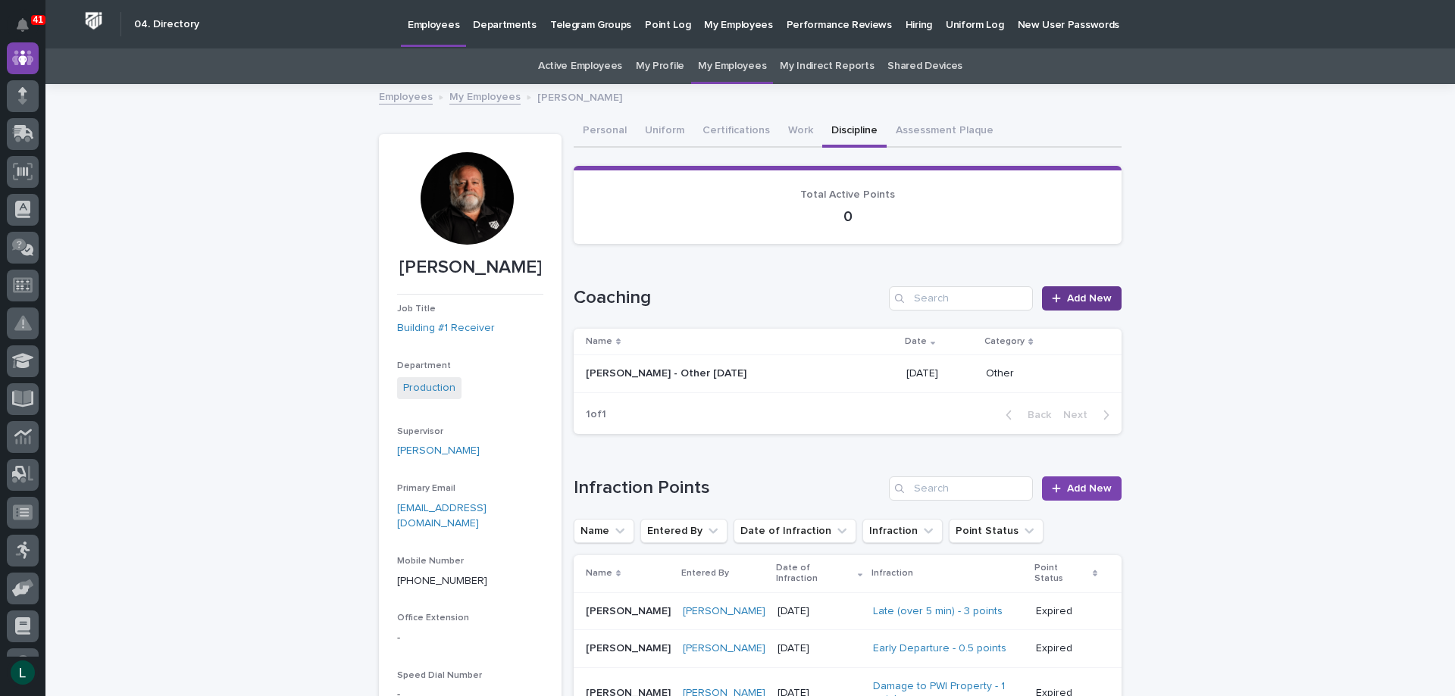
click at [1079, 295] on span "Add New" at bounding box center [1089, 298] width 45 height 11
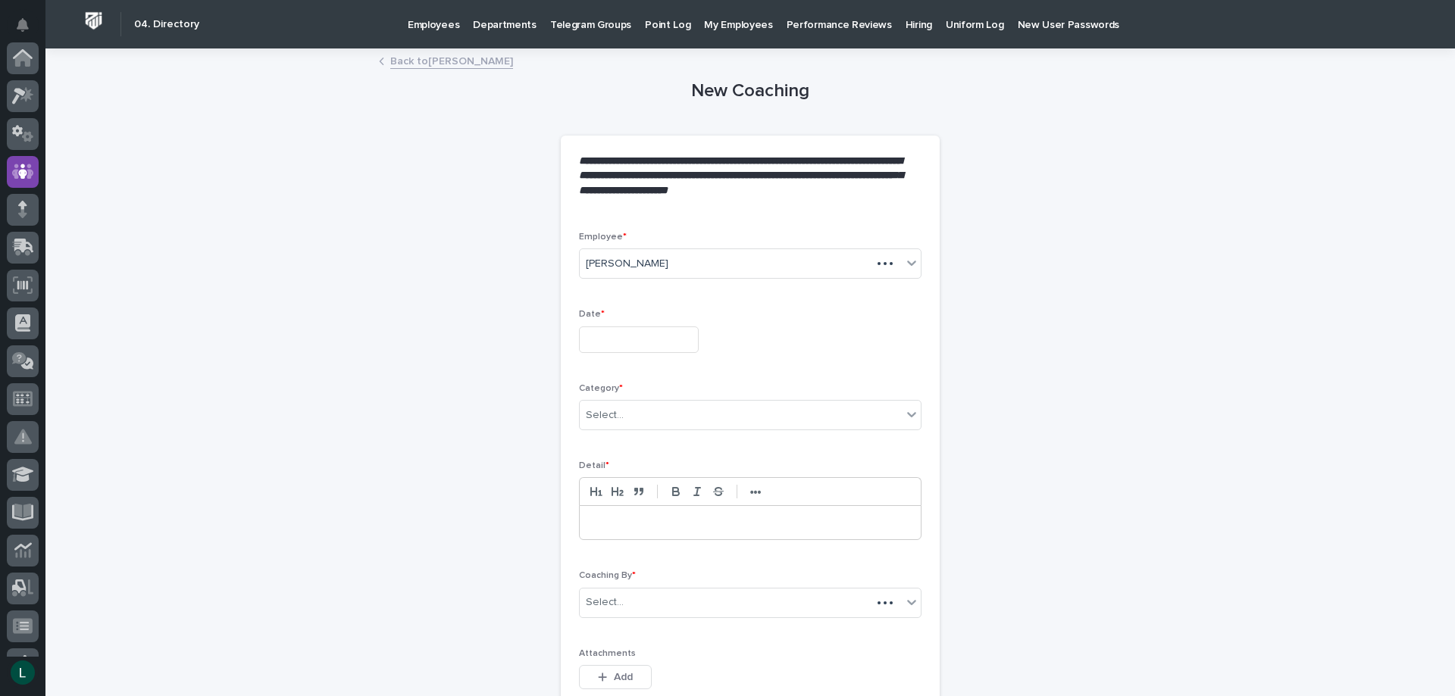
scroll to position [114, 0]
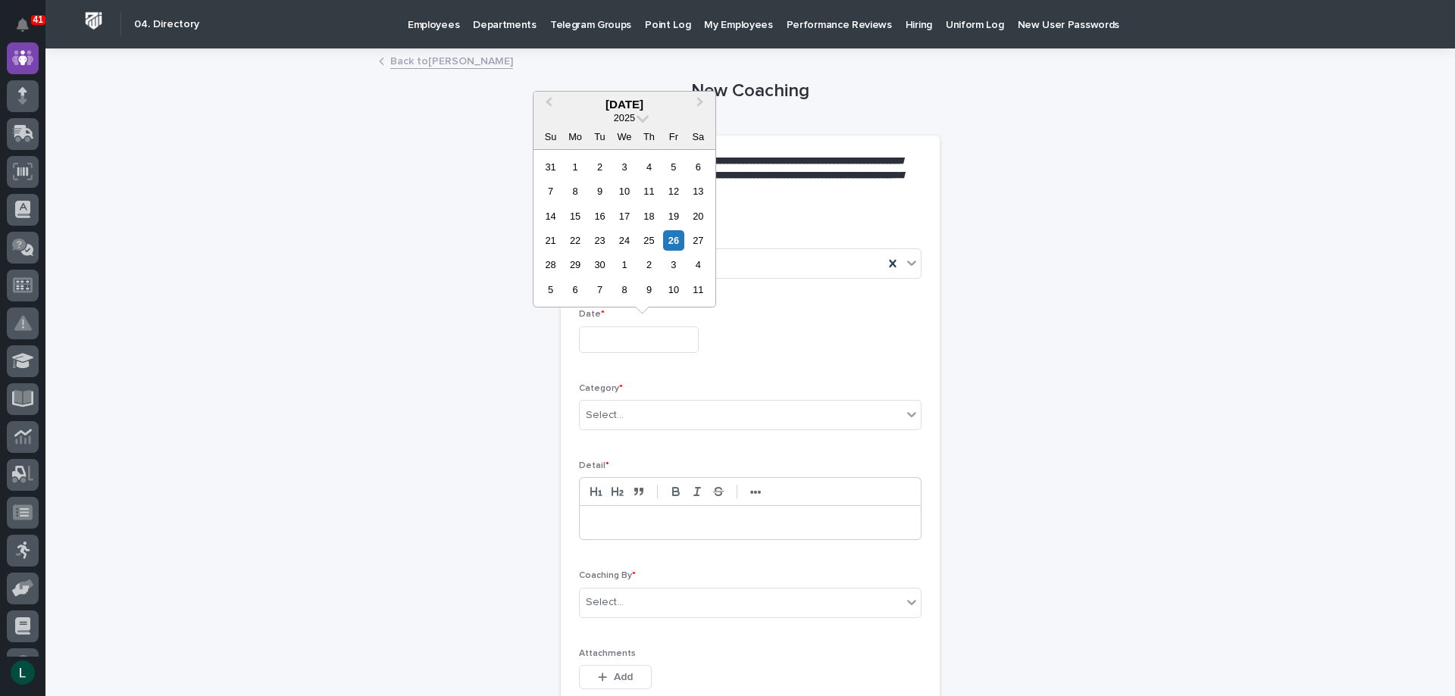
click at [614, 339] on input "text" at bounding box center [639, 340] width 120 height 27
click at [599, 240] on div "23" at bounding box center [599, 240] width 20 height 20
type input "**********"
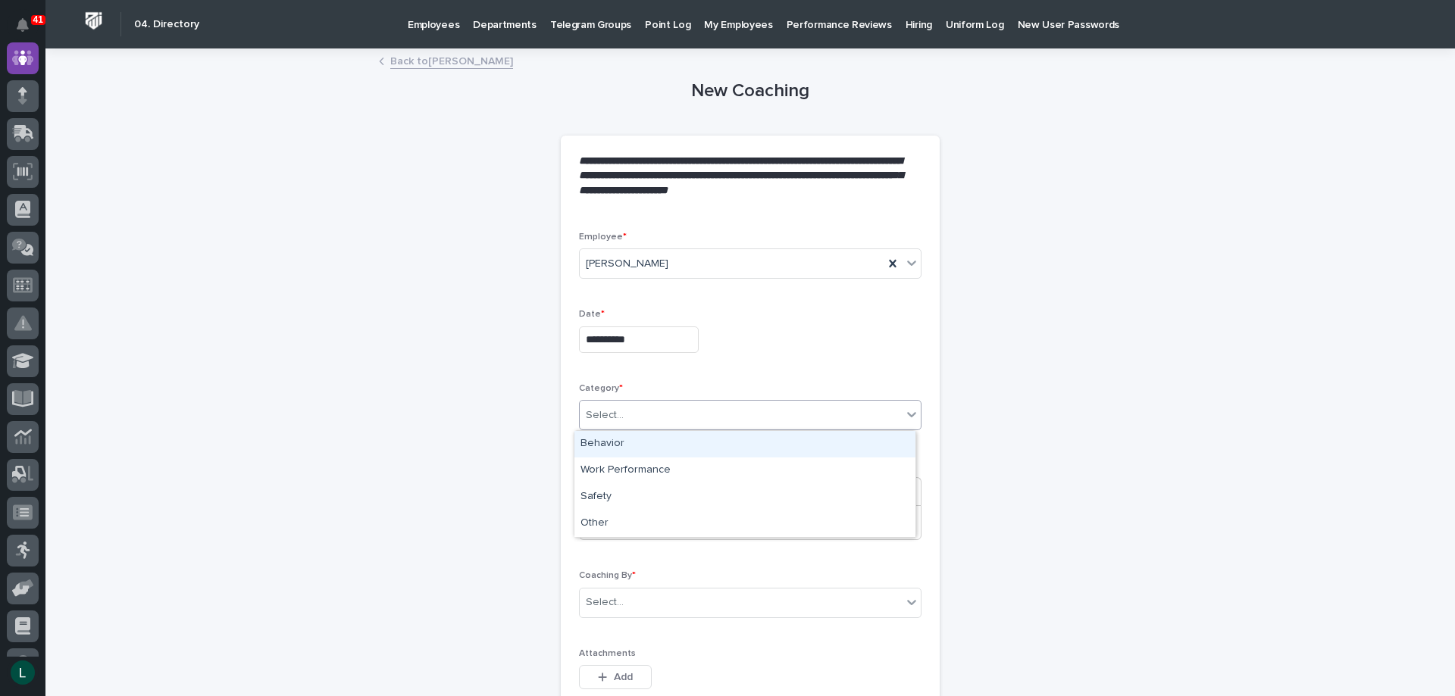
click at [707, 401] on div "Select..." at bounding box center [750, 415] width 342 height 30
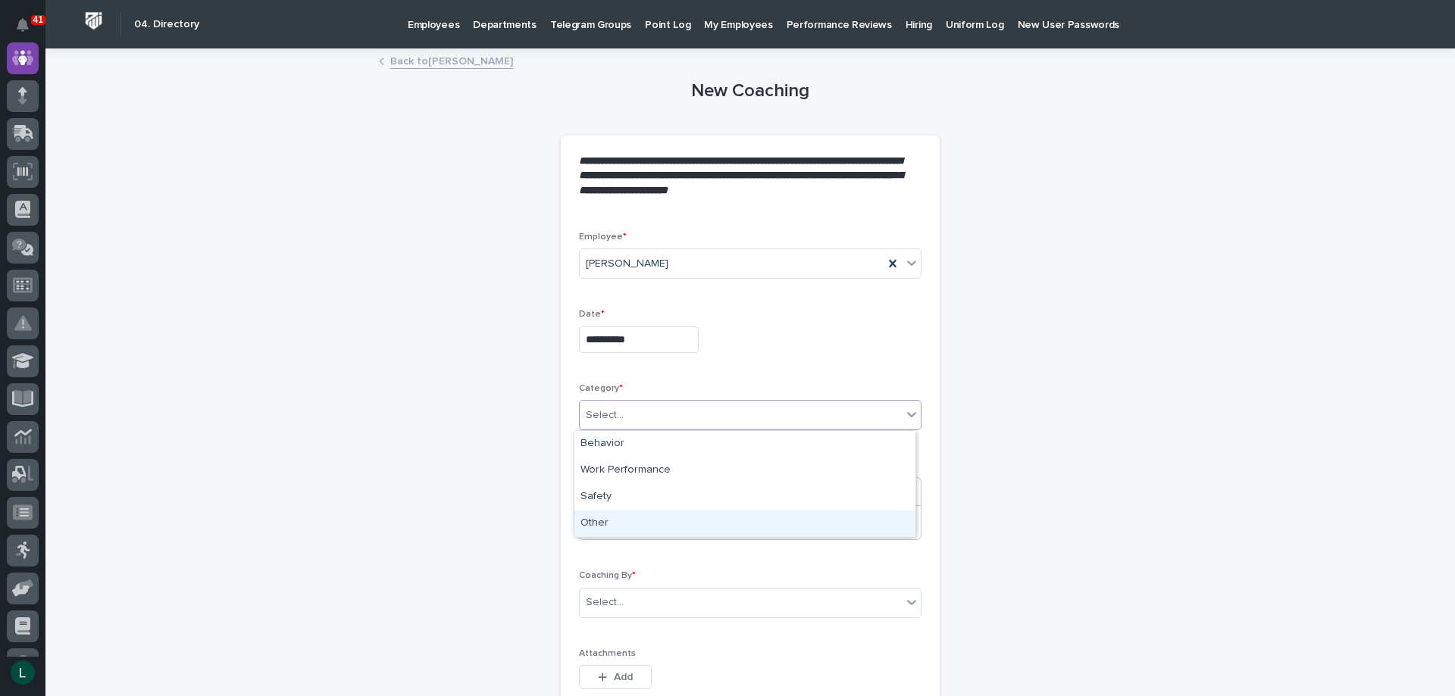
click at [724, 520] on div "Other" at bounding box center [744, 524] width 341 height 27
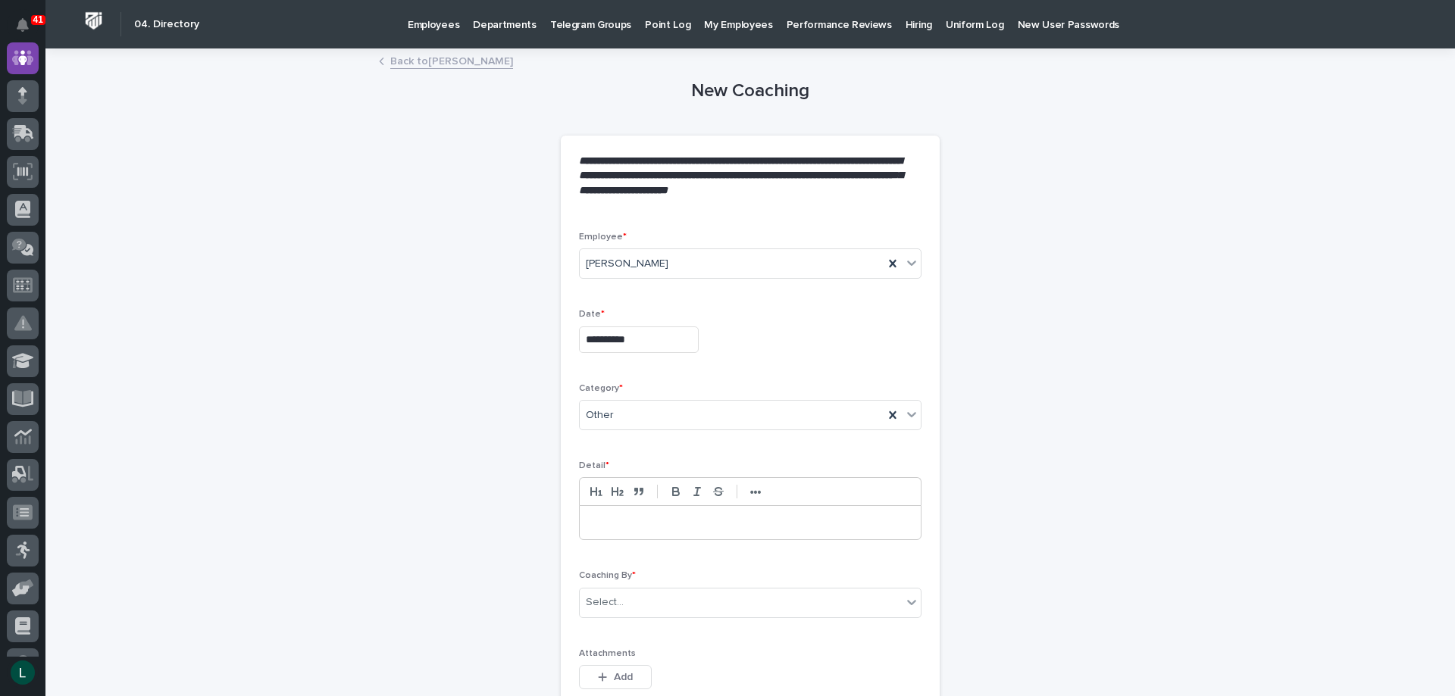
click at [724, 521] on p at bounding box center [750, 522] width 318 height 15
click at [741, 594] on div "Select..." at bounding box center [741, 602] width 322 height 25
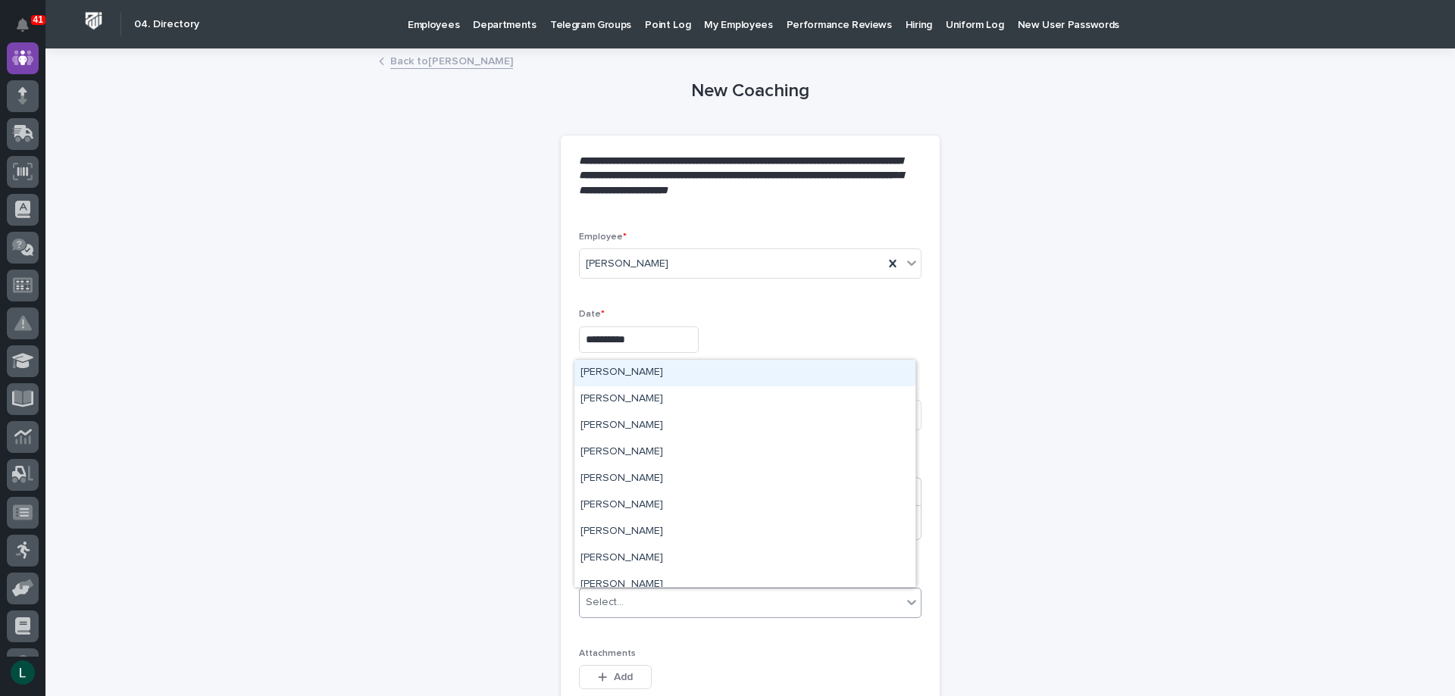
type input "*"
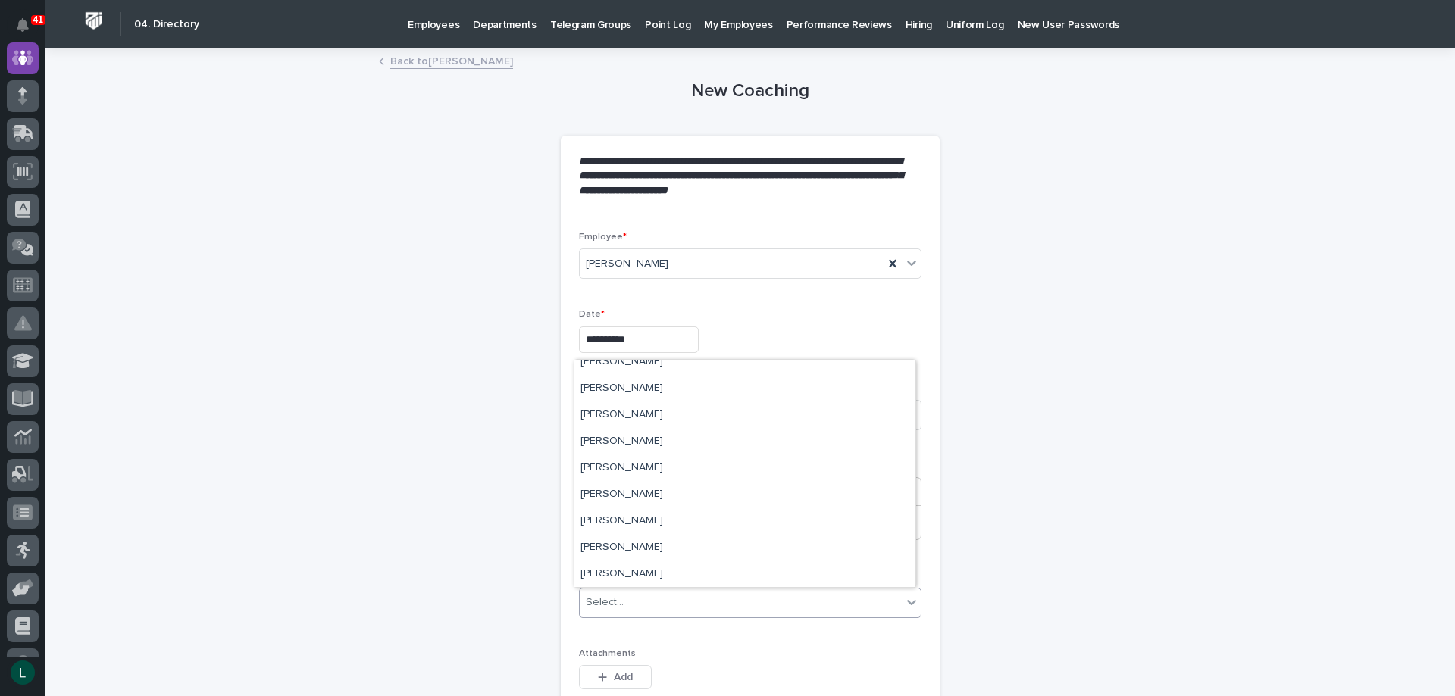
scroll to position [4546, 0]
drag, startPoint x: 615, startPoint y: 457, endPoint x: 608, endPoint y: 439, distance: 19.4
click at [608, 439] on div "[PERSON_NAME]" at bounding box center [744, 441] width 341 height 27
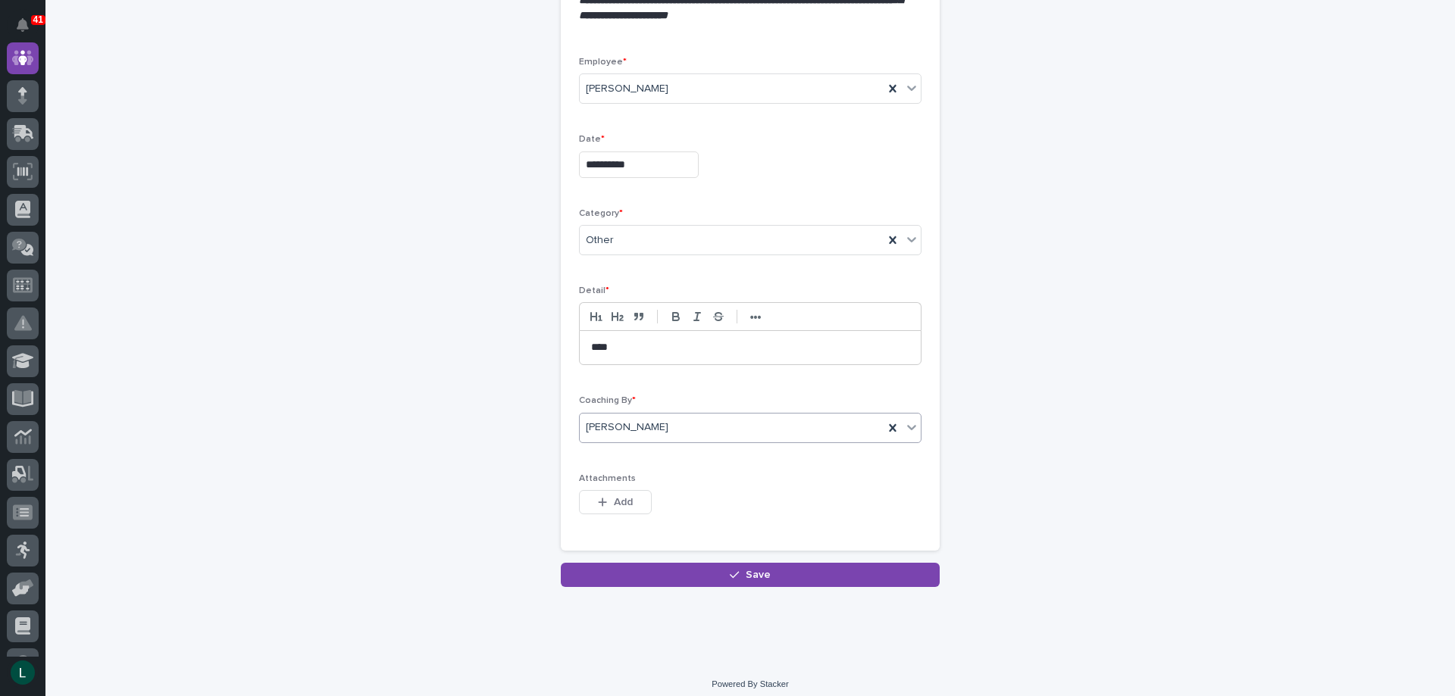
scroll to position [185, 0]
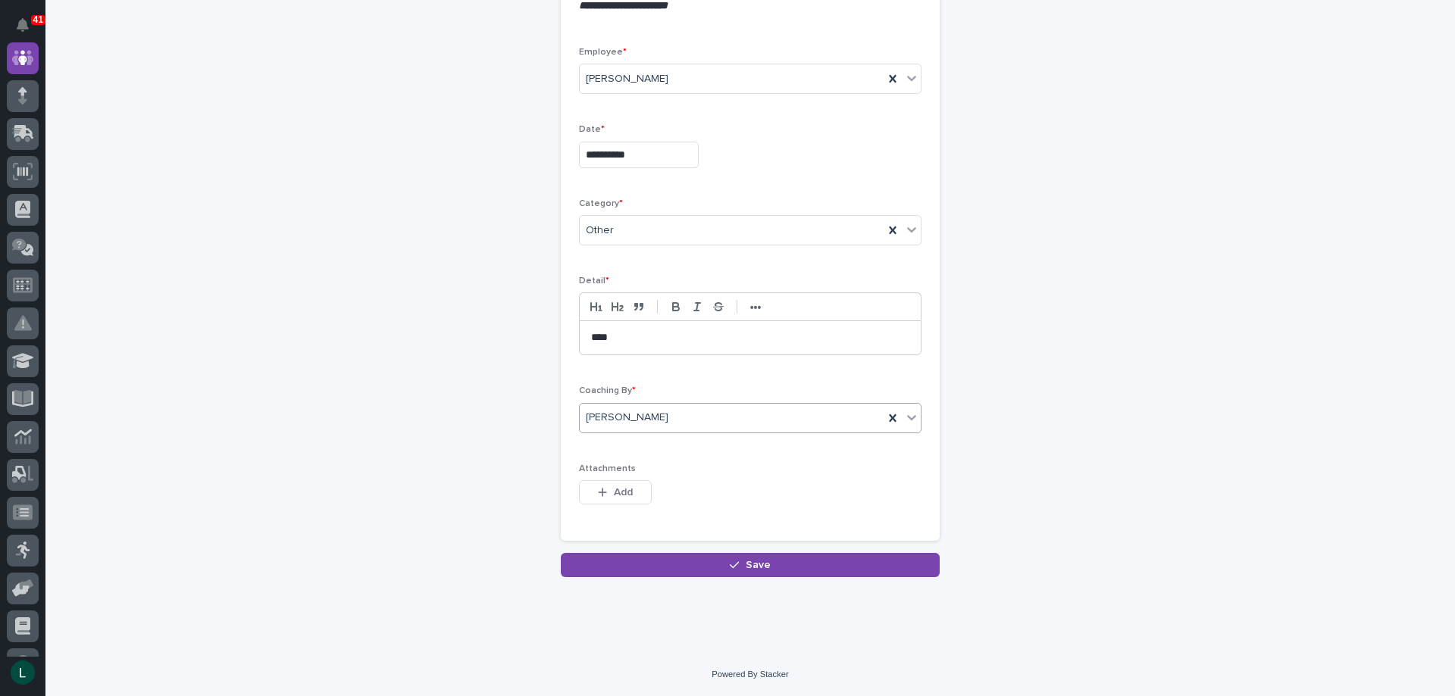
click at [718, 560] on button "Save" at bounding box center [750, 565] width 379 height 24
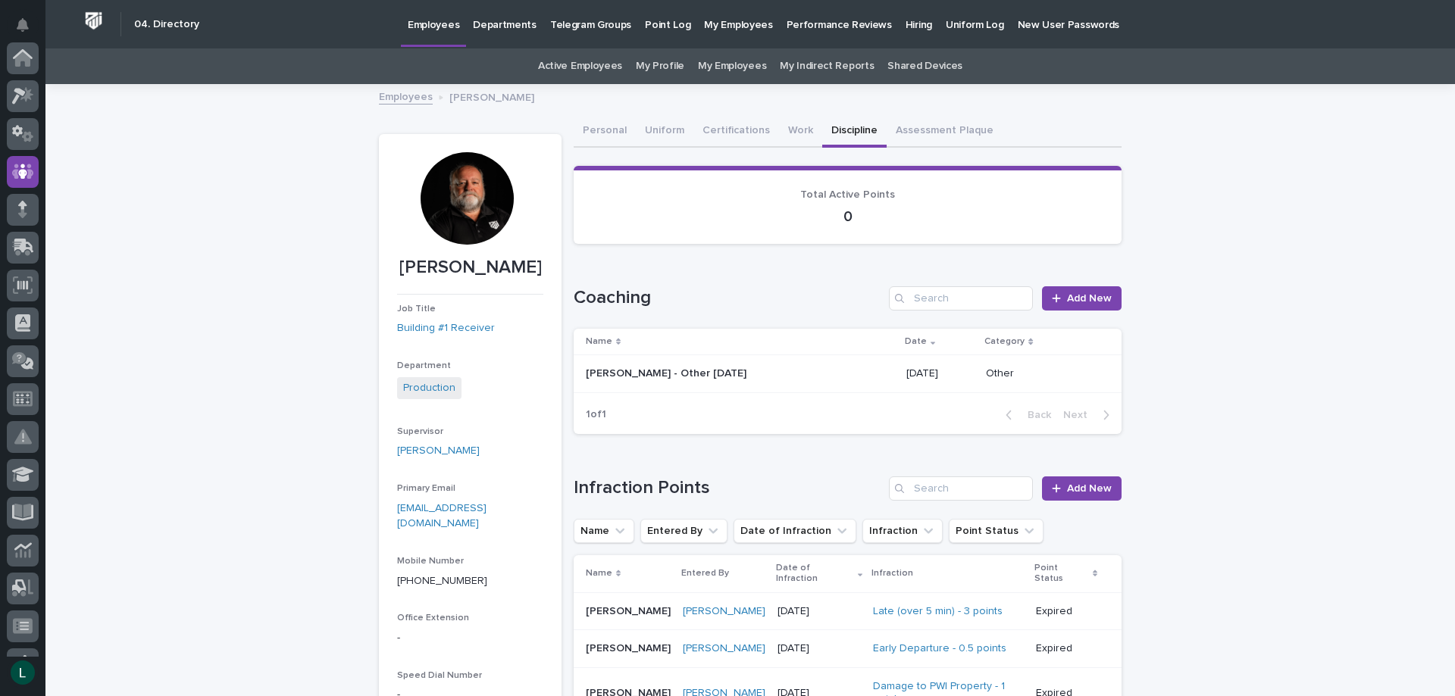
scroll to position [114, 0]
click at [1067, 295] on span "Add New" at bounding box center [1089, 298] width 45 height 11
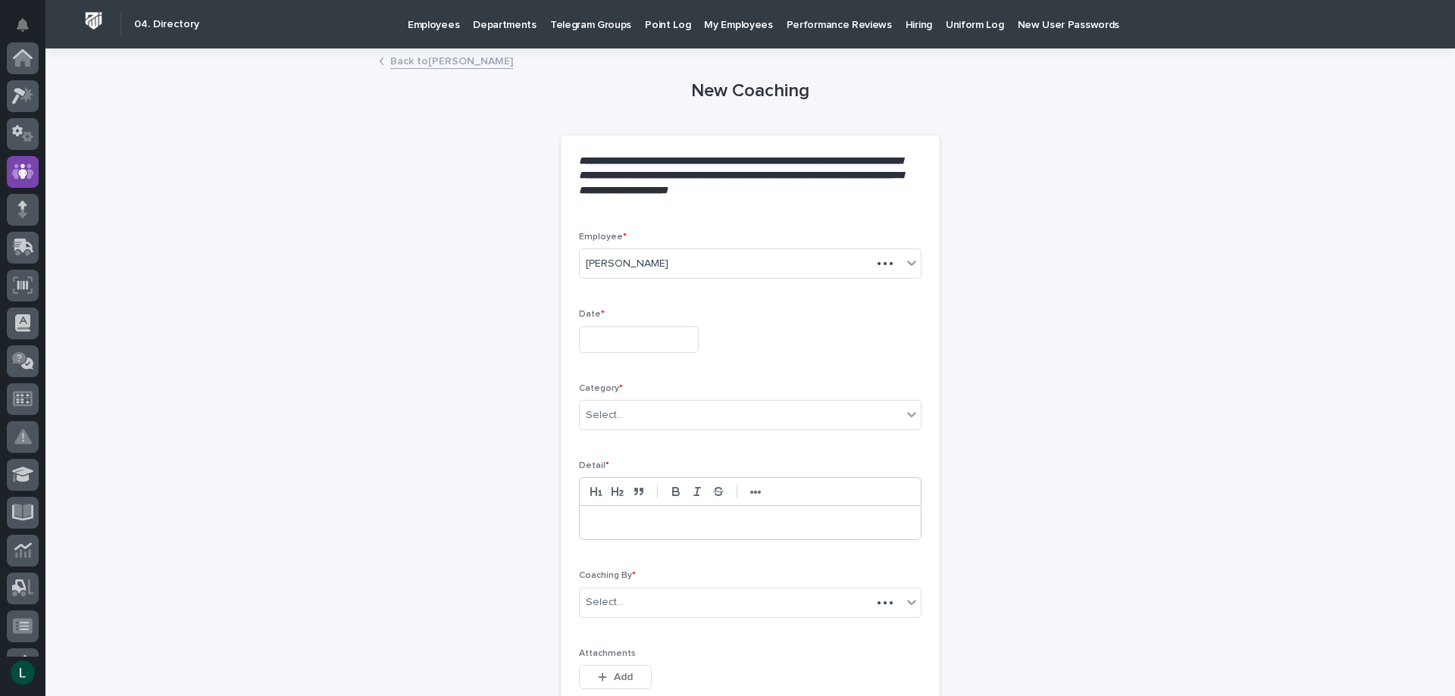
scroll to position [114, 0]
click at [589, 344] on input "text" at bounding box center [639, 340] width 120 height 27
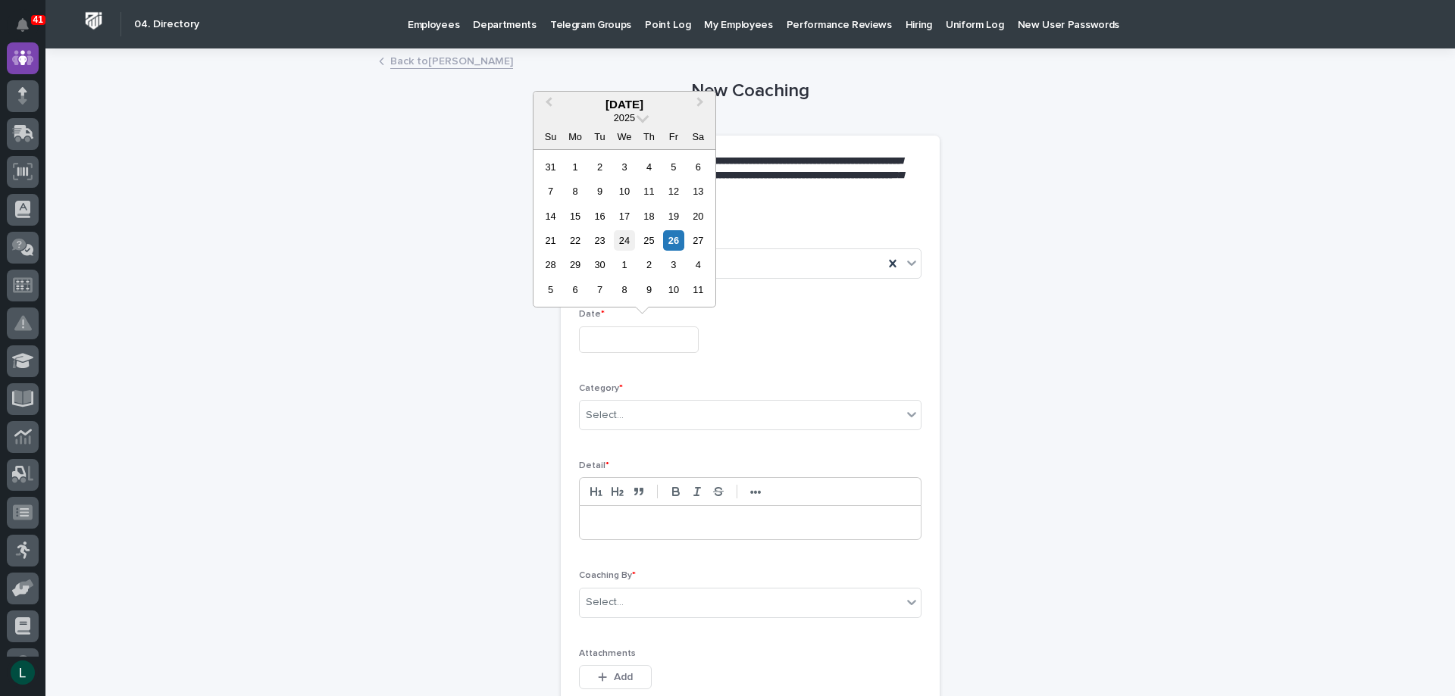
click at [623, 236] on div "24" at bounding box center [624, 240] width 20 height 20
type input "**********"
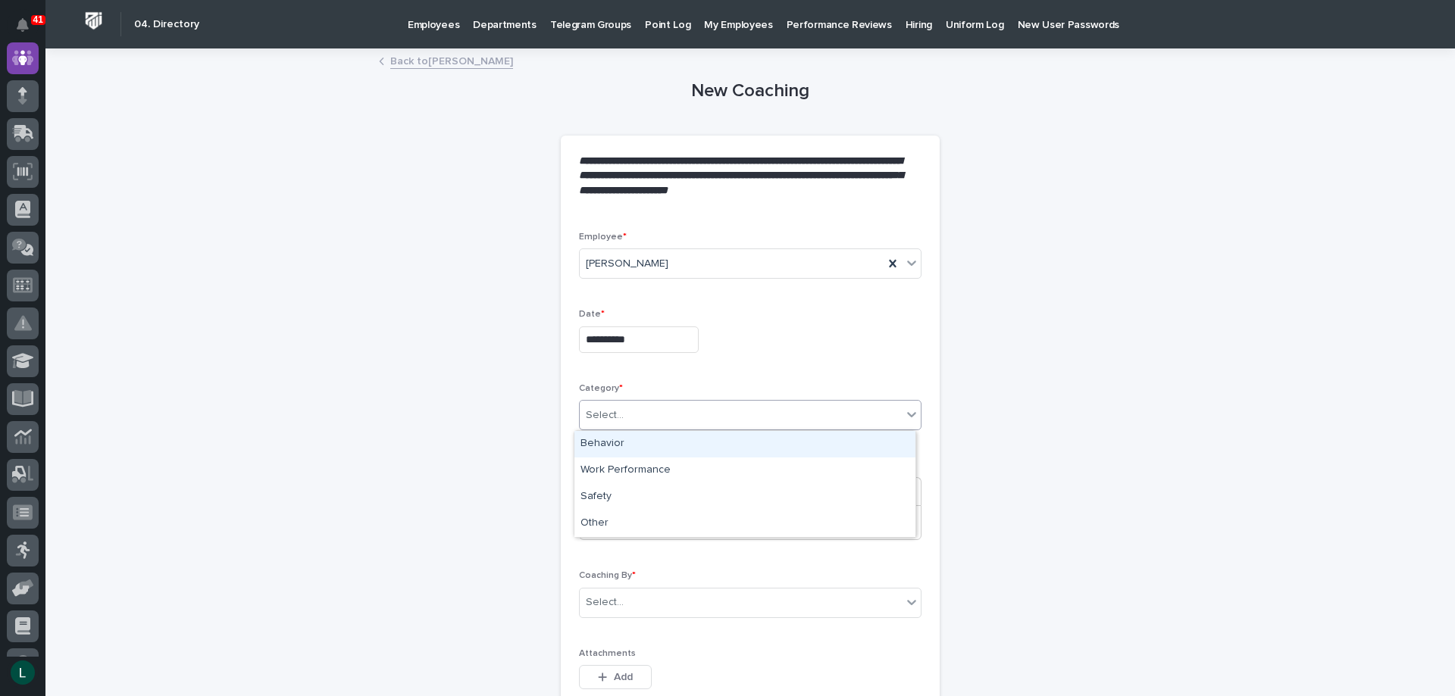
click at [649, 405] on div "Select..." at bounding box center [741, 415] width 322 height 25
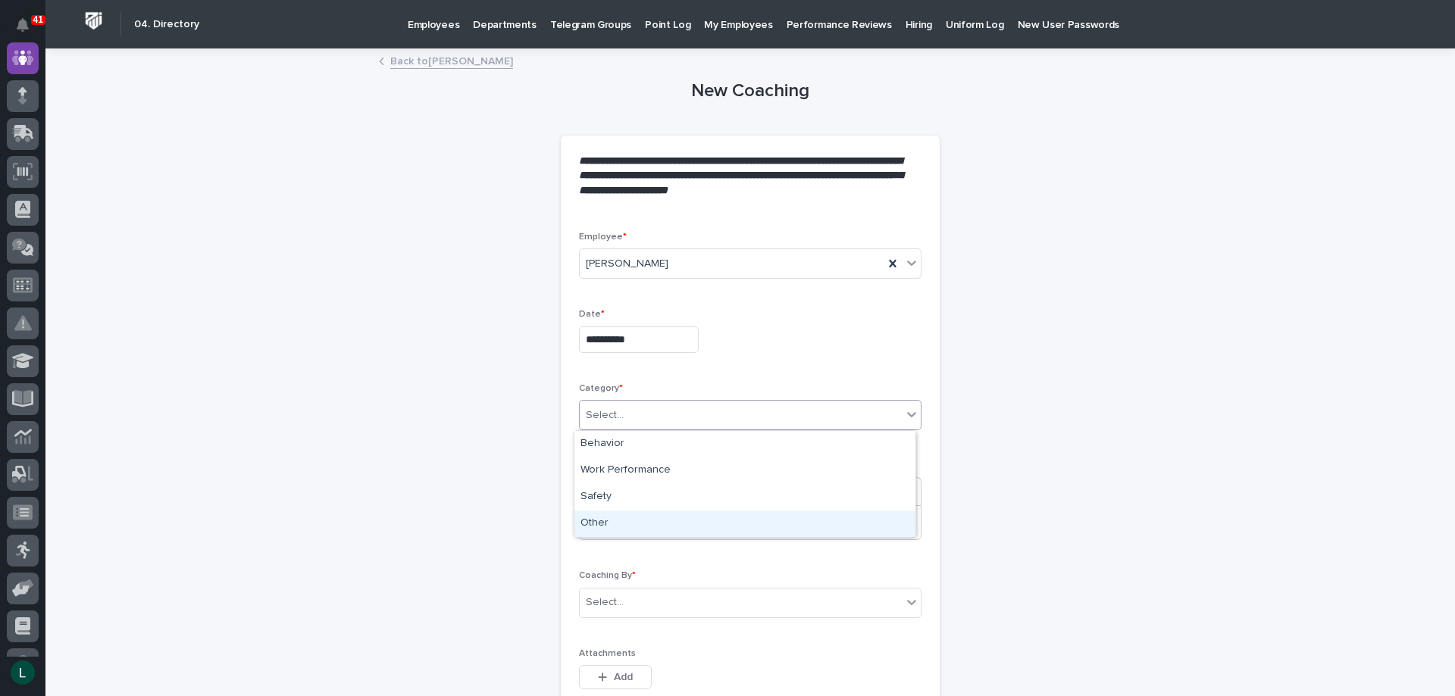
click at [641, 525] on div "Other" at bounding box center [744, 524] width 341 height 27
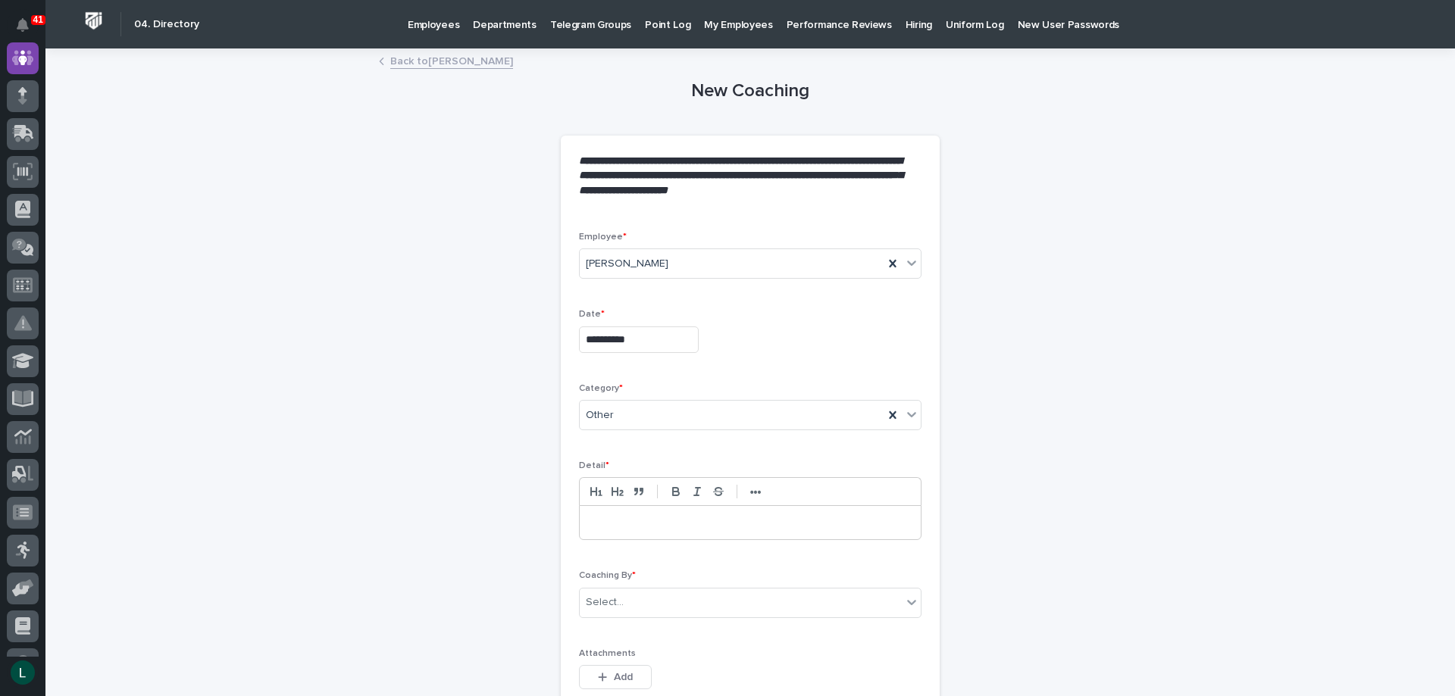
click at [644, 524] on p at bounding box center [750, 522] width 318 height 15
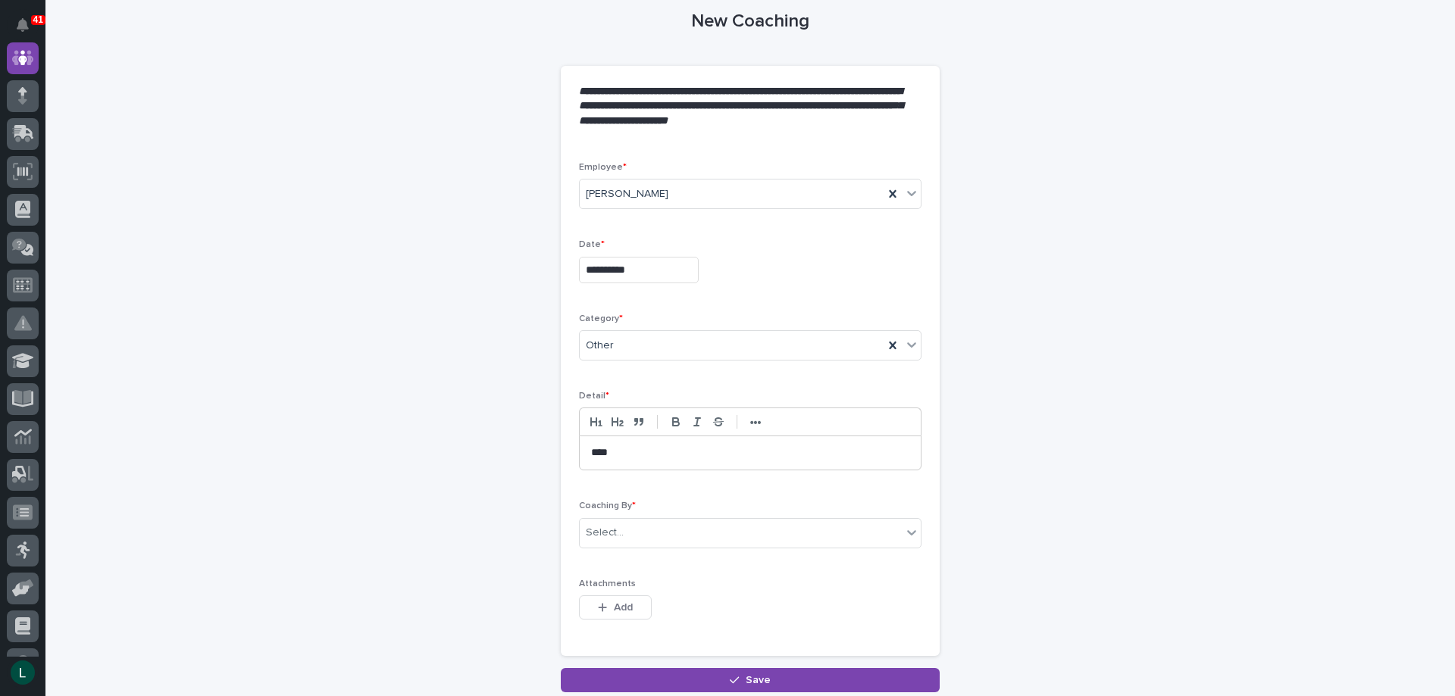
scroll to position [185, 0]
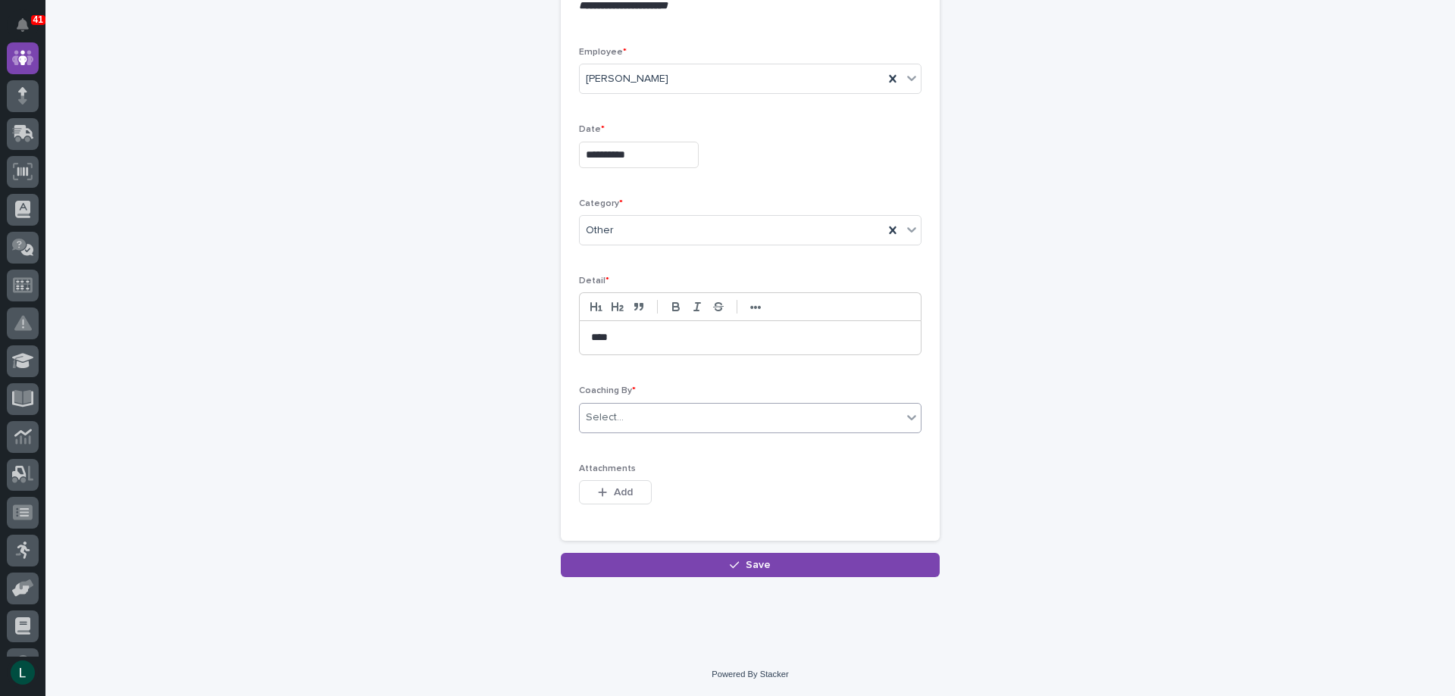
click at [646, 408] on div "Select..." at bounding box center [741, 417] width 322 height 25
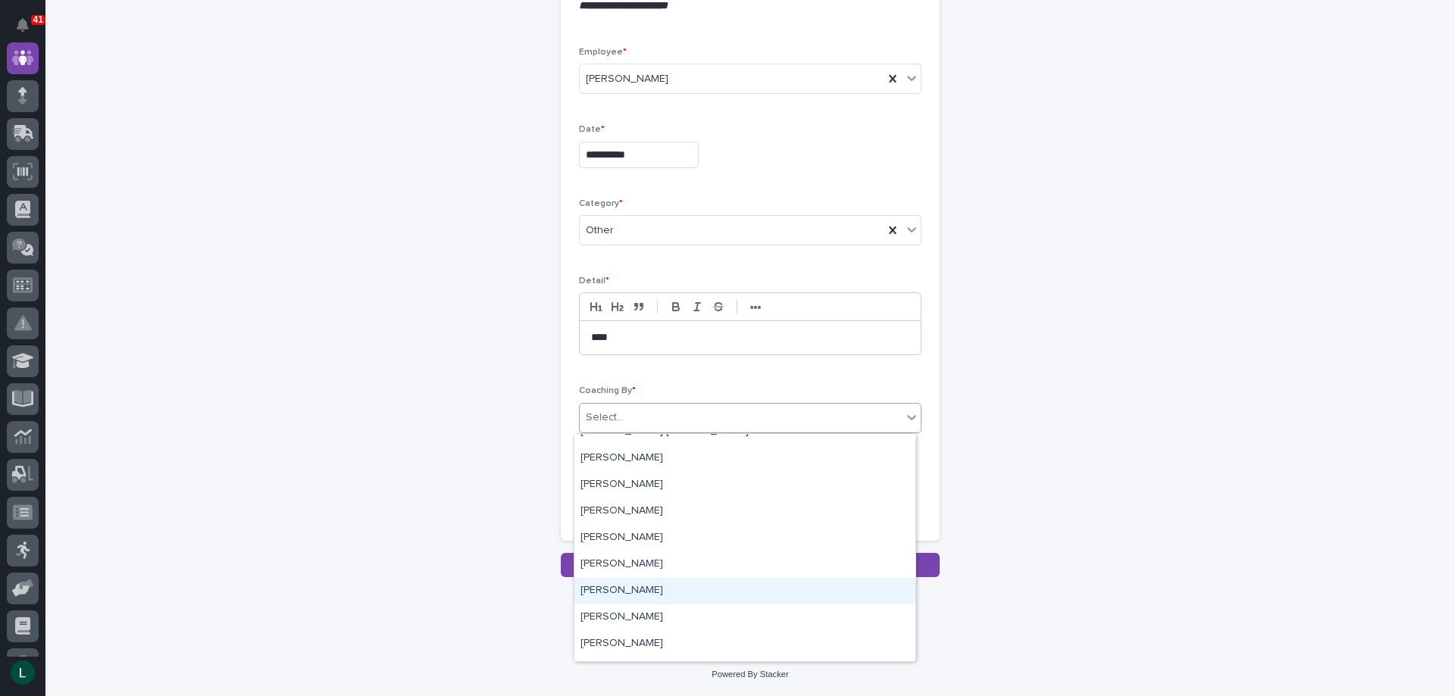
scroll to position [4546, 0]
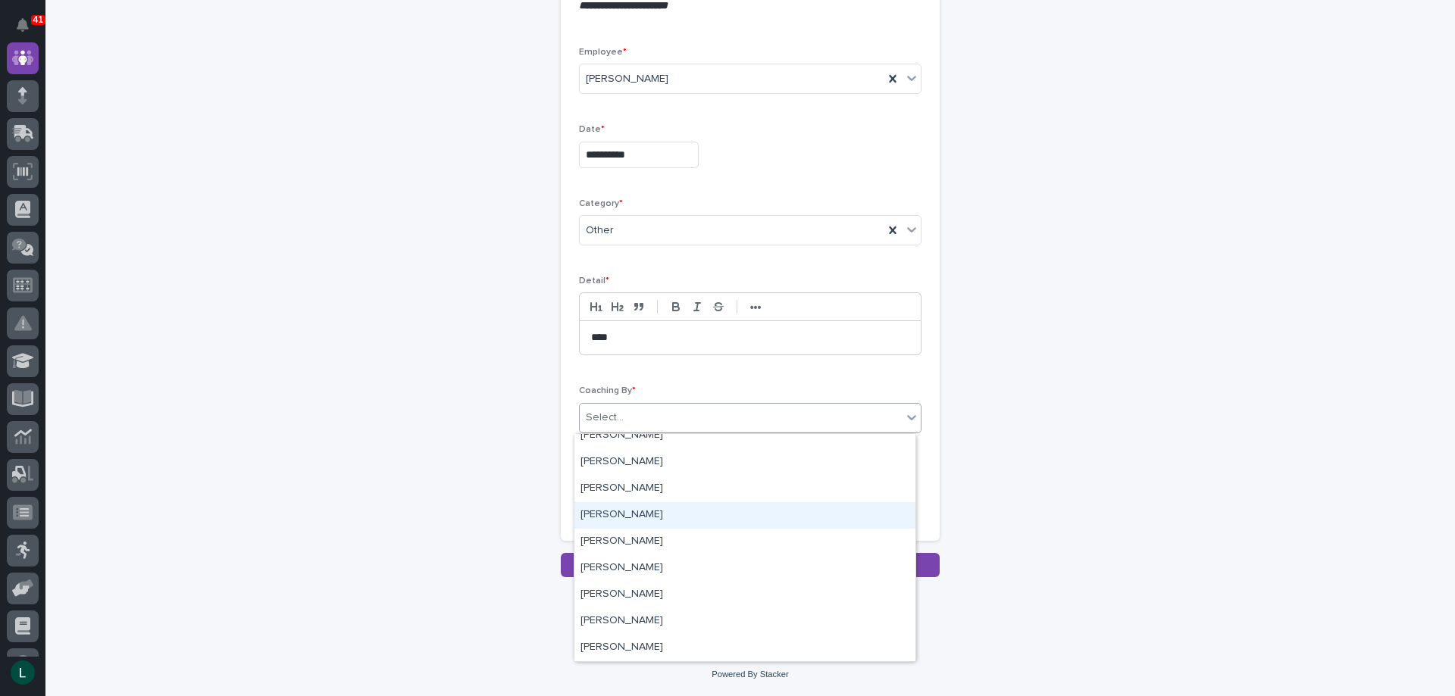
click at [603, 511] on div "[PERSON_NAME]" at bounding box center [744, 515] width 341 height 27
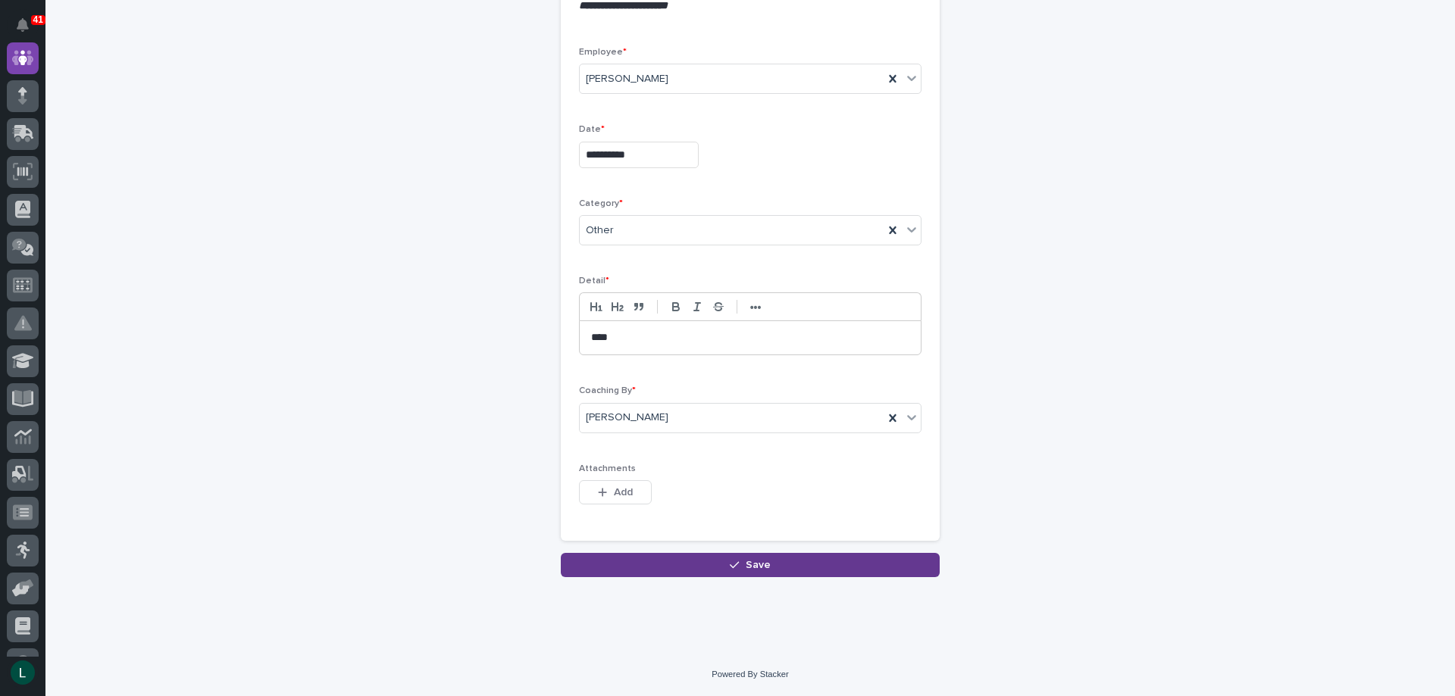
click at [733, 556] on button "Save" at bounding box center [750, 565] width 379 height 24
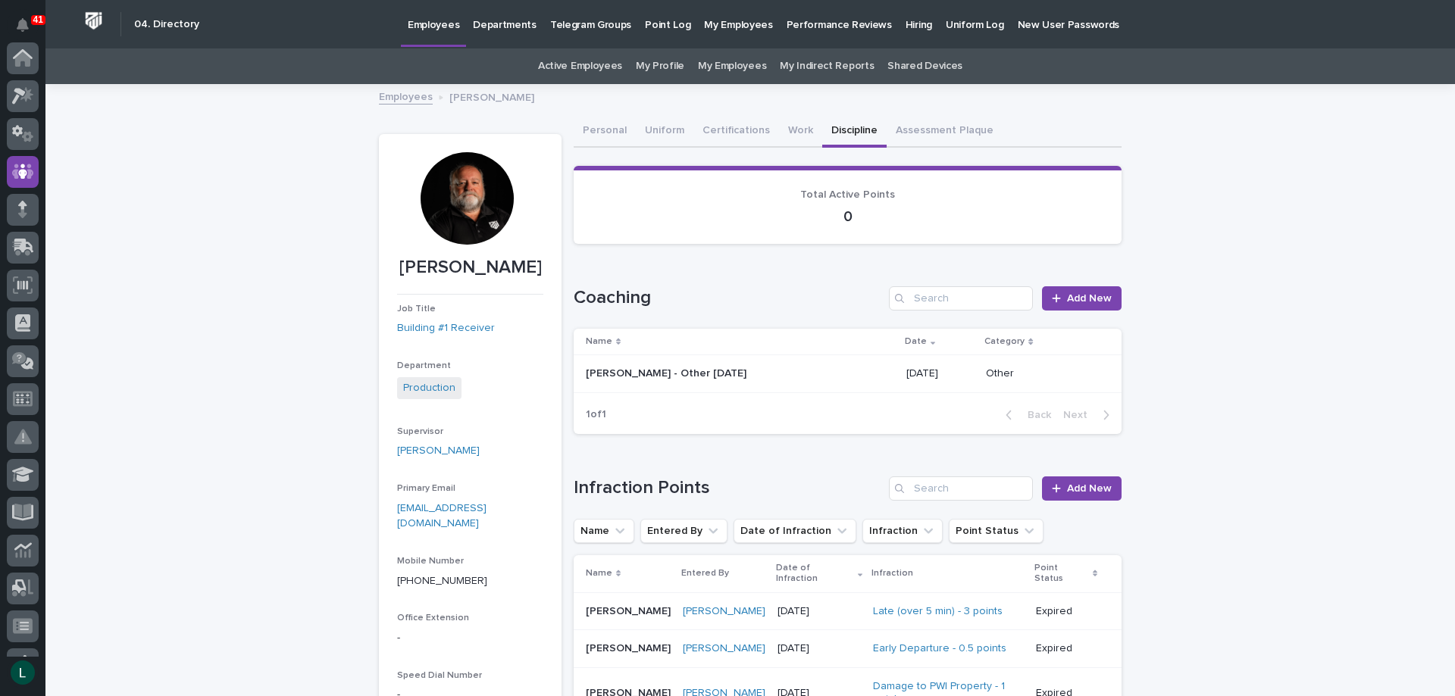
scroll to position [114, 0]
